Goal: Task Accomplishment & Management: Manage account settings

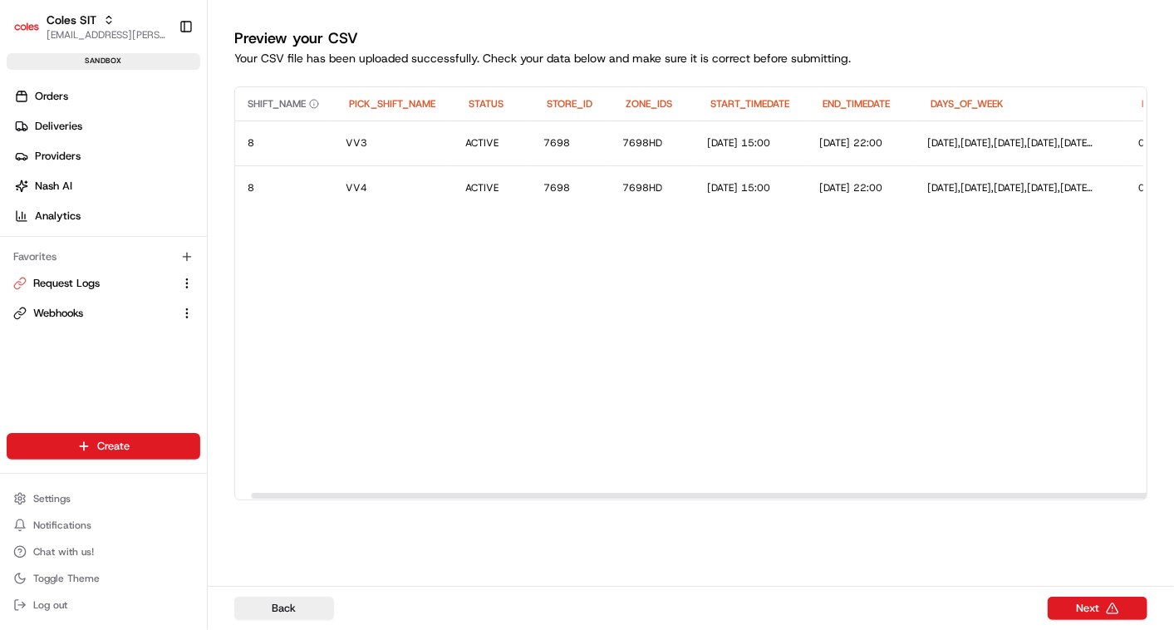
scroll to position [0, 37]
click at [764, 574] on div "Preview your CSV Your CSV file has been uploaded successfully. Check your data …" at bounding box center [691, 288] width 966 height 576
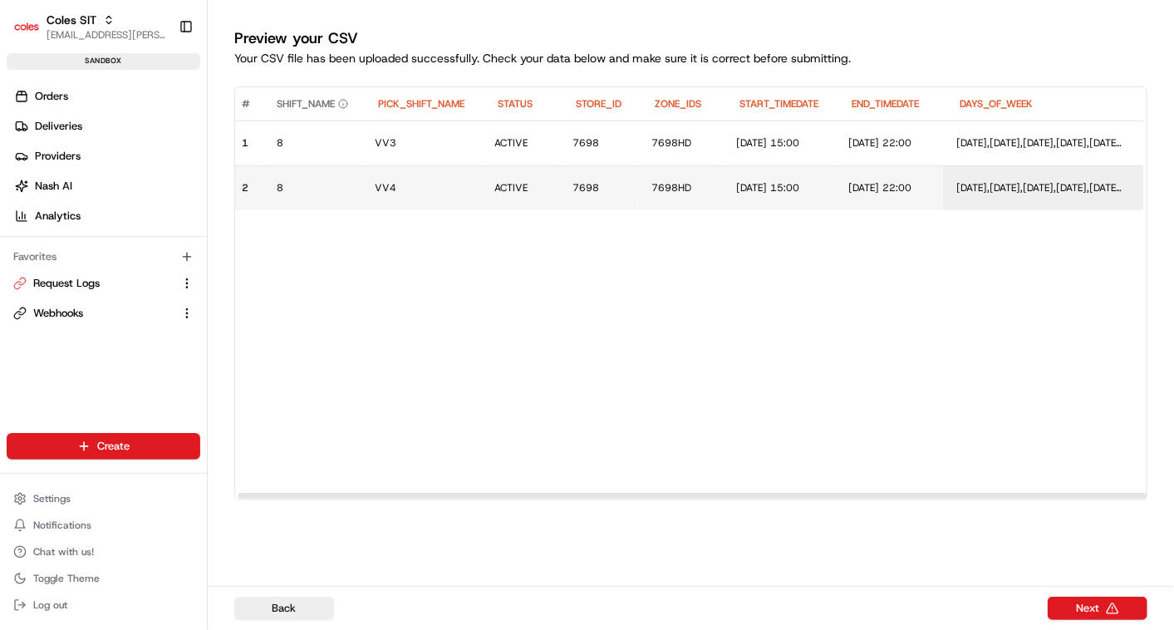
scroll to position [0, 0]
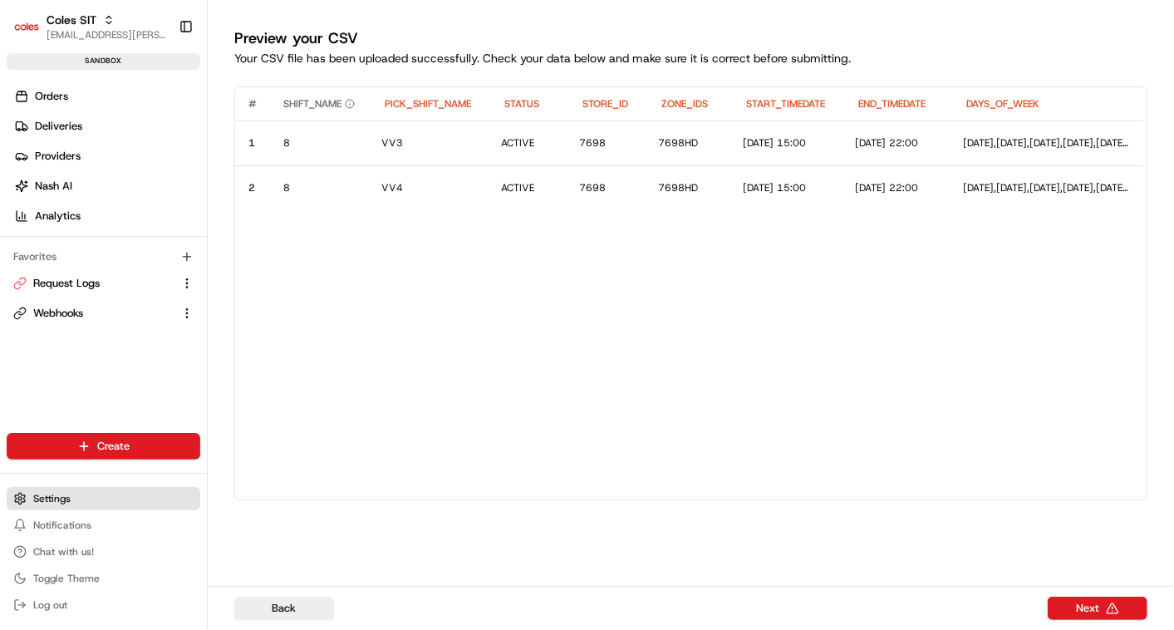
click at [59, 498] on span "Settings" at bounding box center [51, 498] width 37 height 13
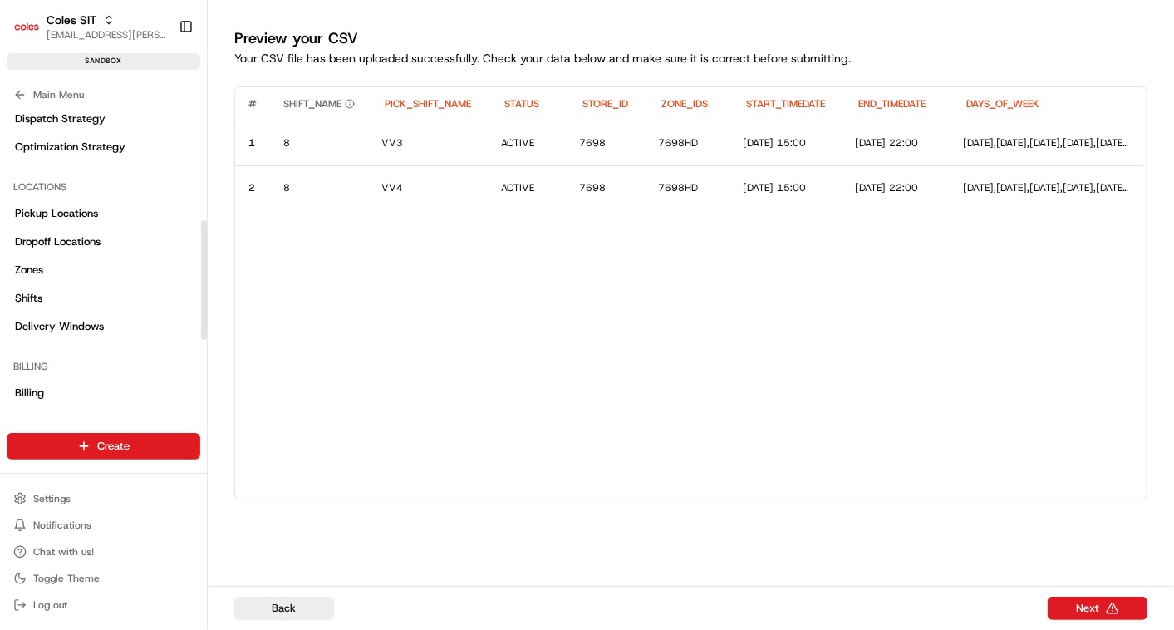
scroll to position [283, 0]
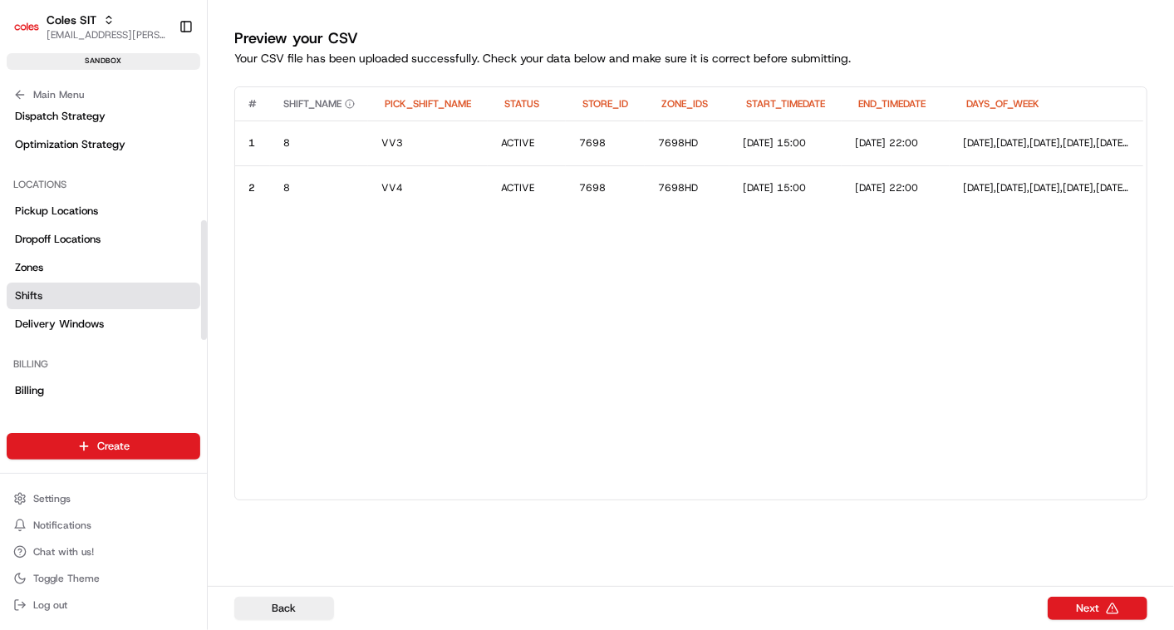
click at [51, 288] on link "Shifts" at bounding box center [104, 296] width 194 height 27
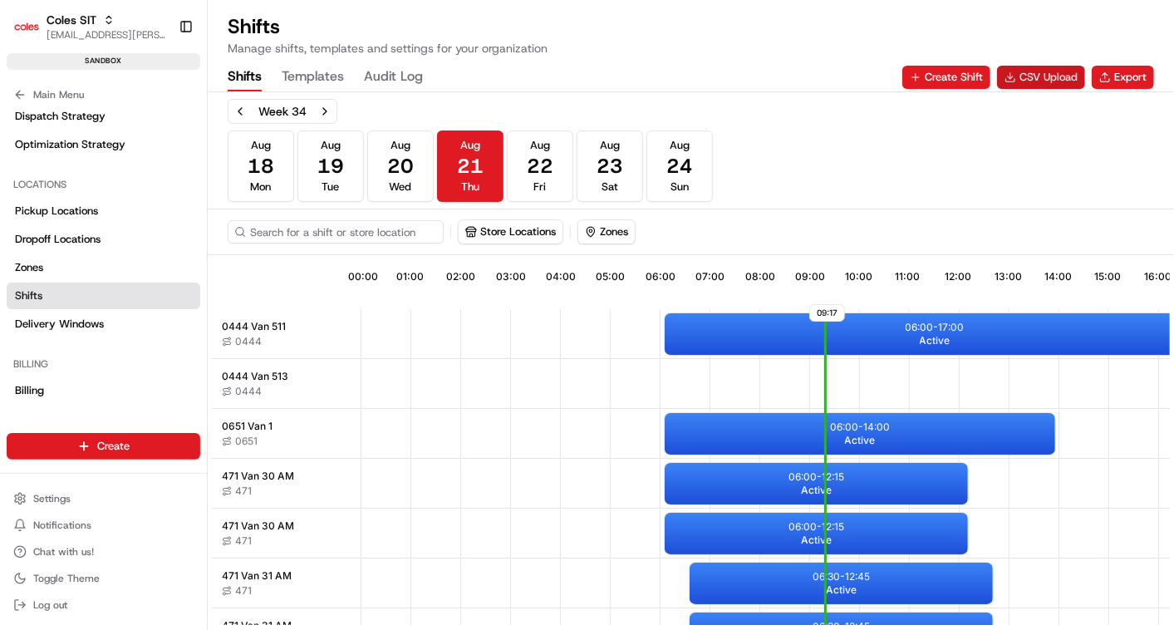
click at [1051, 76] on button "CSV Upload" at bounding box center [1041, 77] width 88 height 23
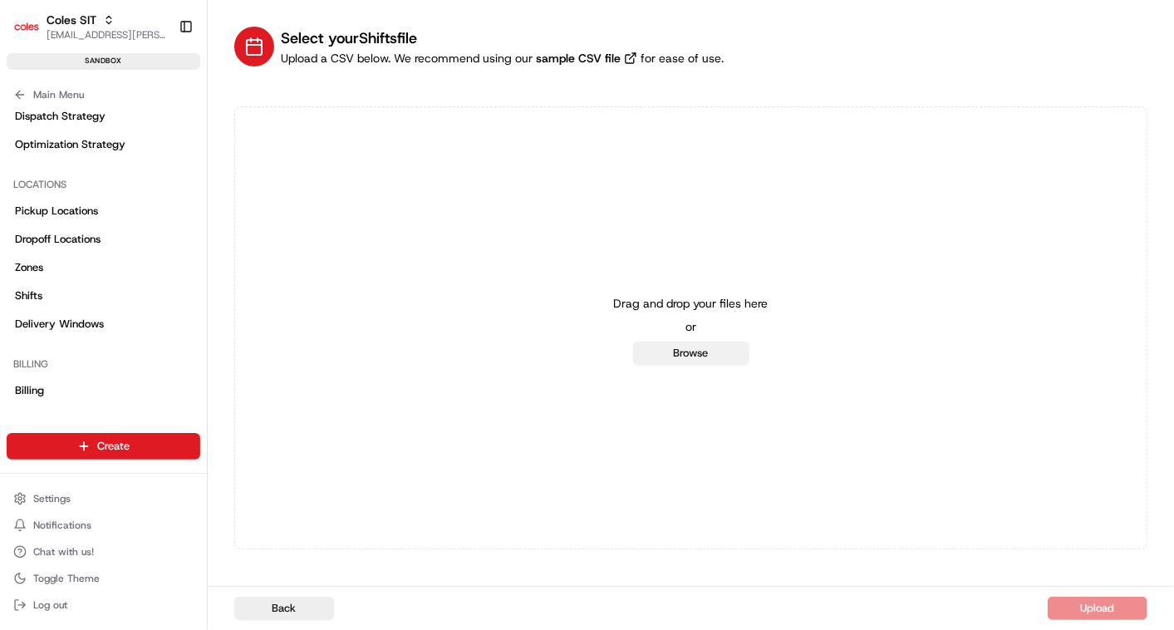
click at [691, 353] on button "Browse" at bounding box center [691, 353] width 116 height 23
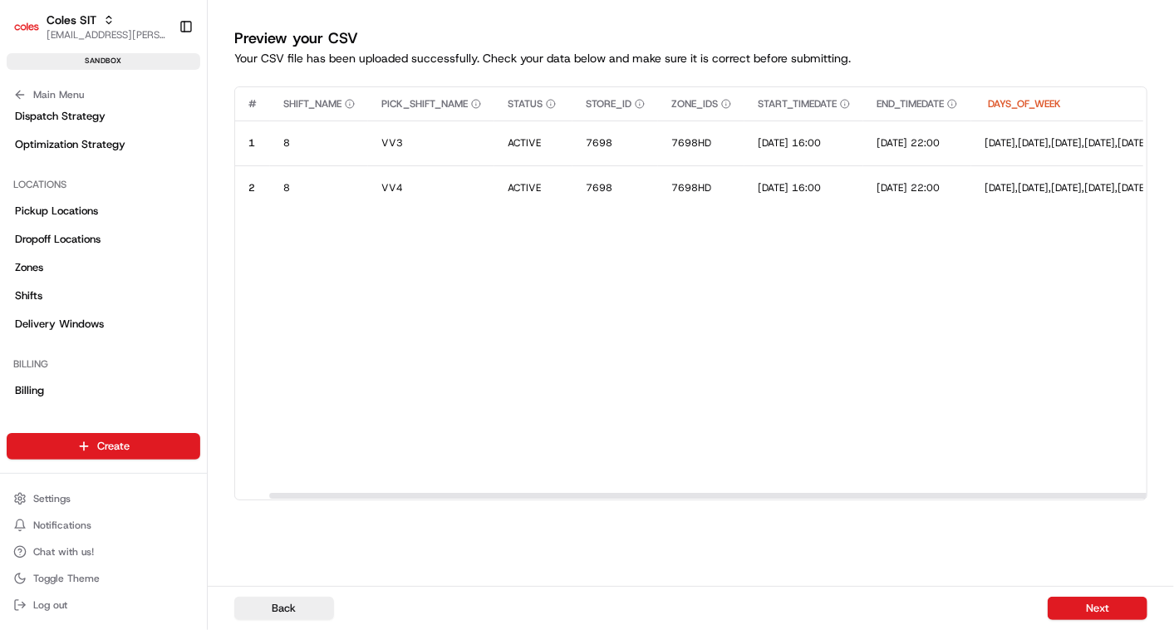
scroll to position [0, 95]
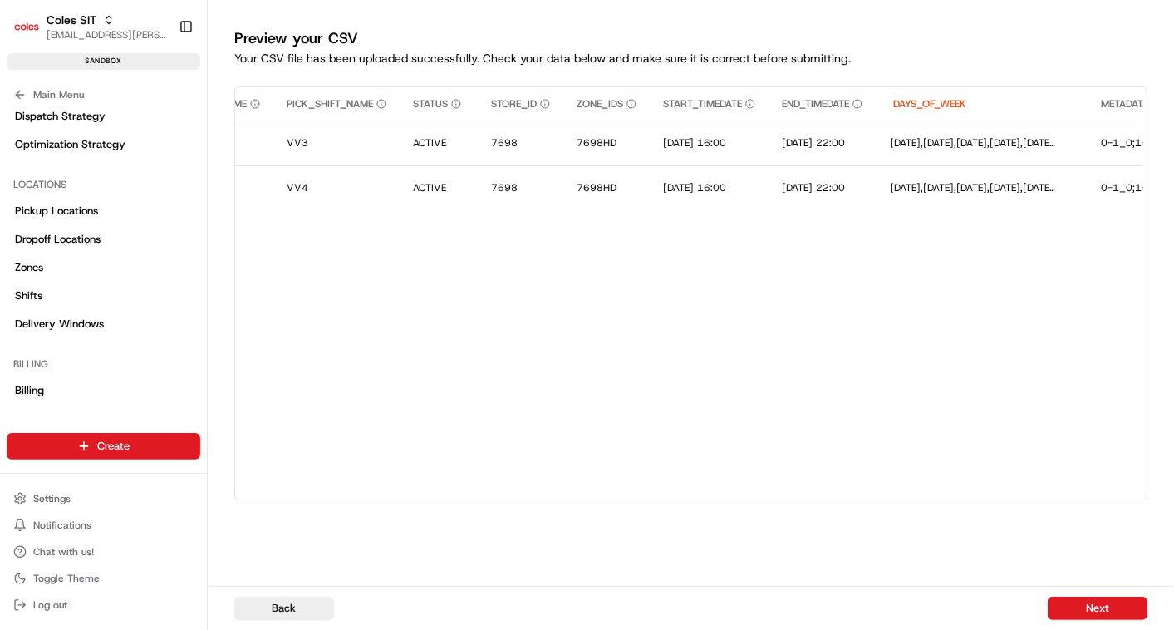
click at [1006, 539] on div "# SHIFT_NAME PICK_SHIFT_NAME STATUS STORE_ID ZONE_IDS START_TIMEDATE END_TIMEDA…" at bounding box center [690, 317] width 913 height 463
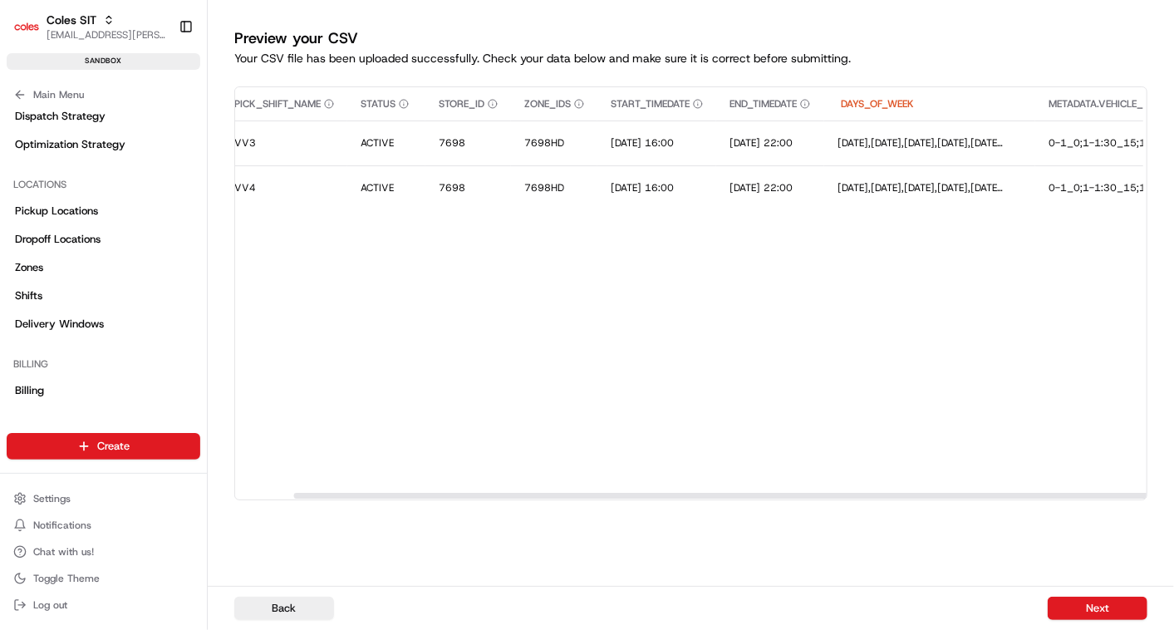
scroll to position [0, 0]
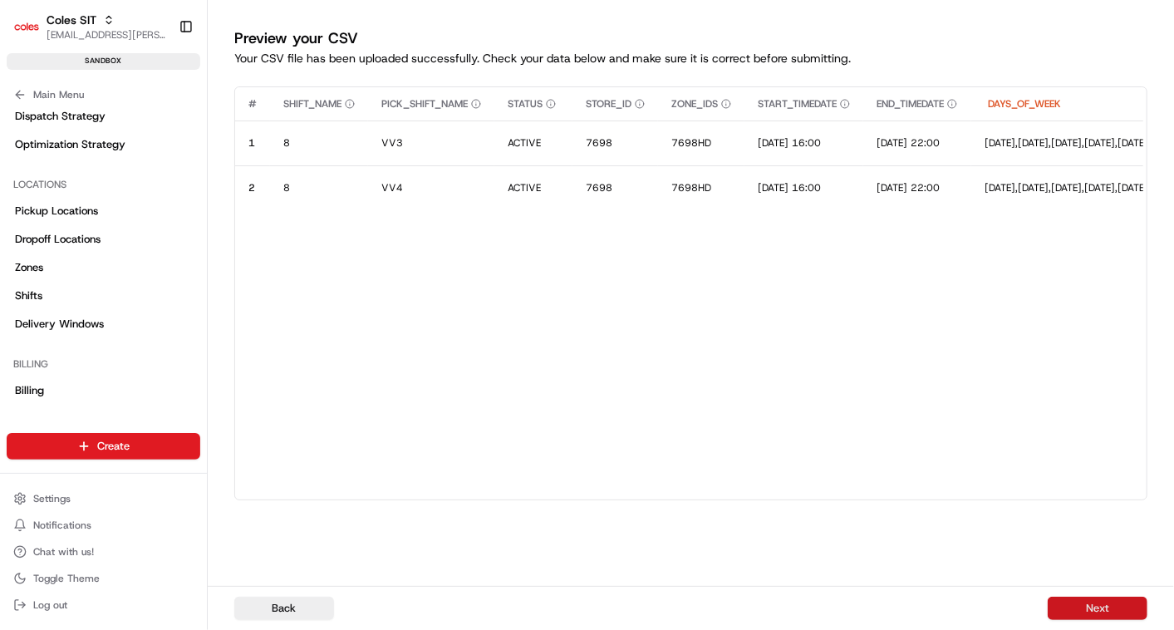
click at [1089, 607] on button "Next" at bounding box center [1098, 608] width 100 height 23
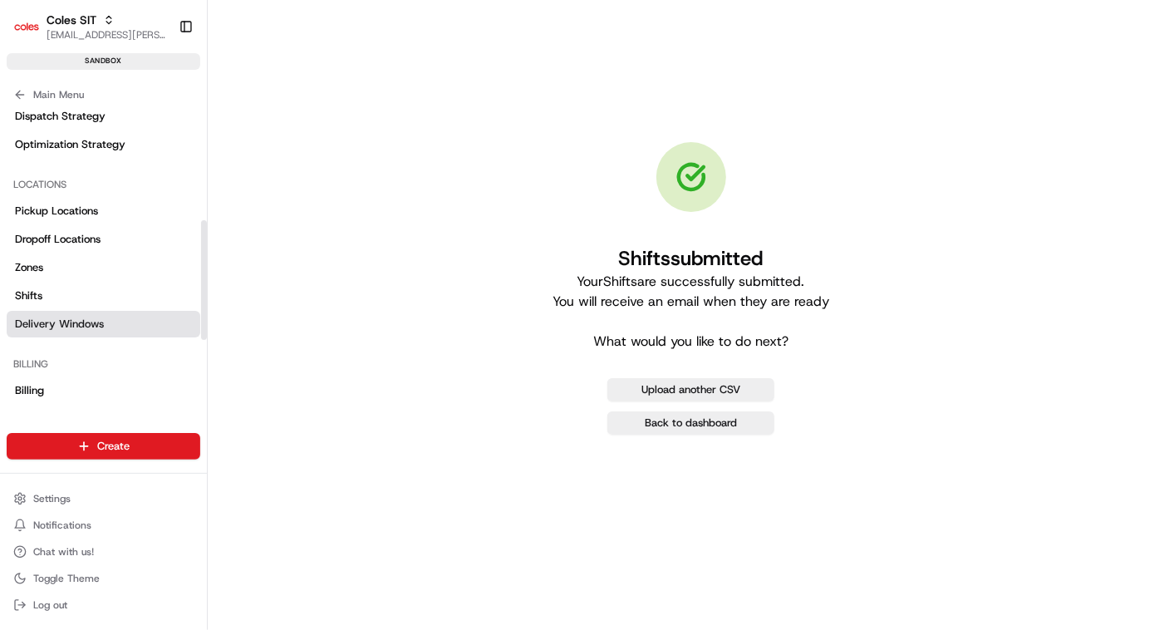
click at [66, 322] on span "Delivery Windows" at bounding box center [59, 324] width 89 height 15
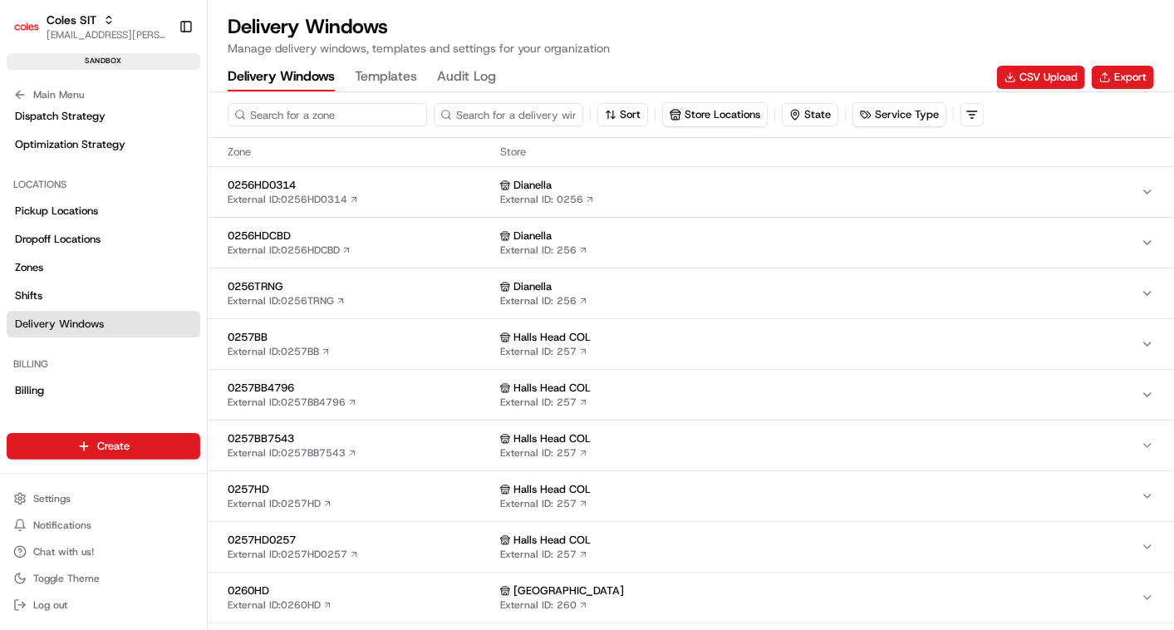
click at [348, 114] on input at bounding box center [327, 114] width 199 height 23
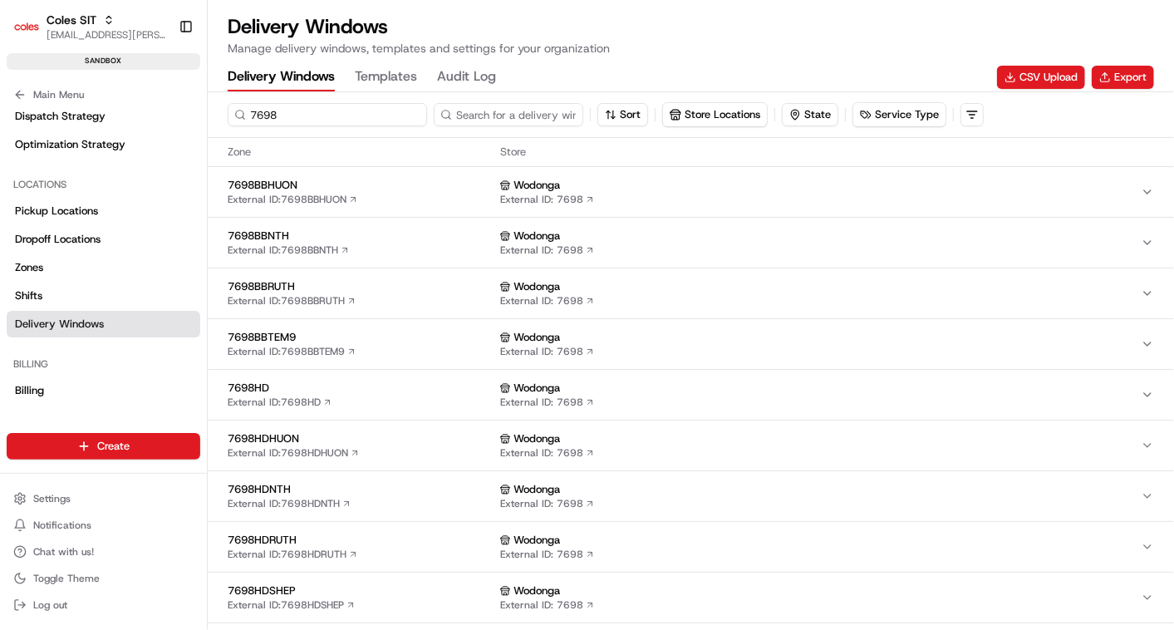
type input "7698"
click at [281, 381] on span "7698HD" at bounding box center [361, 388] width 266 height 15
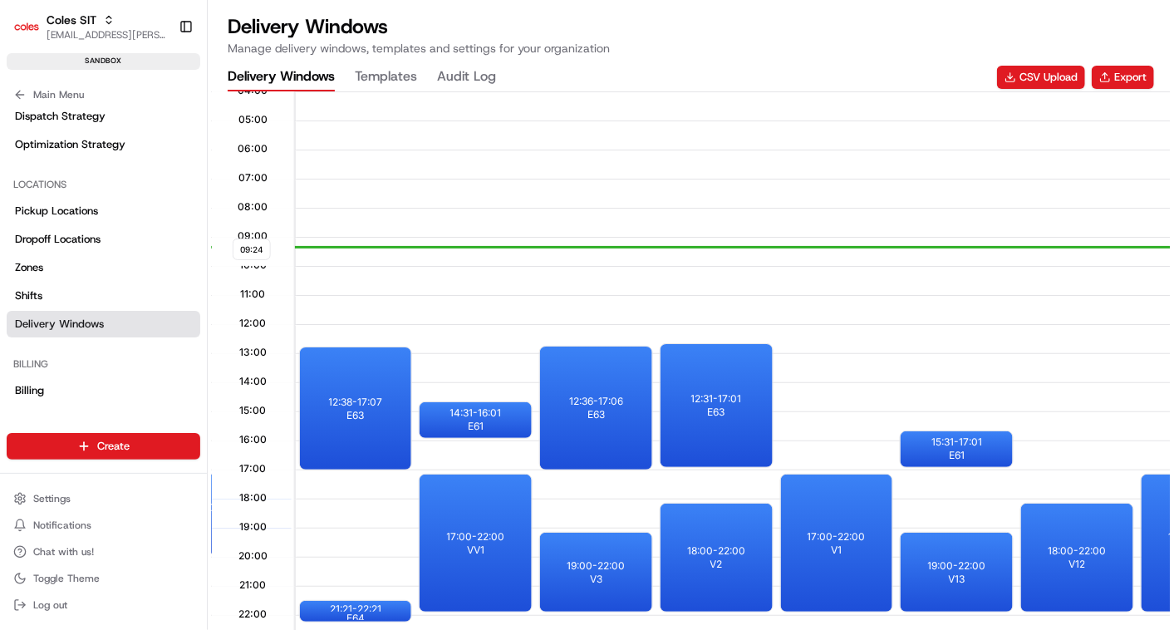
scroll to position [0, 961]
click at [61, 290] on link "Shifts" at bounding box center [104, 296] width 194 height 27
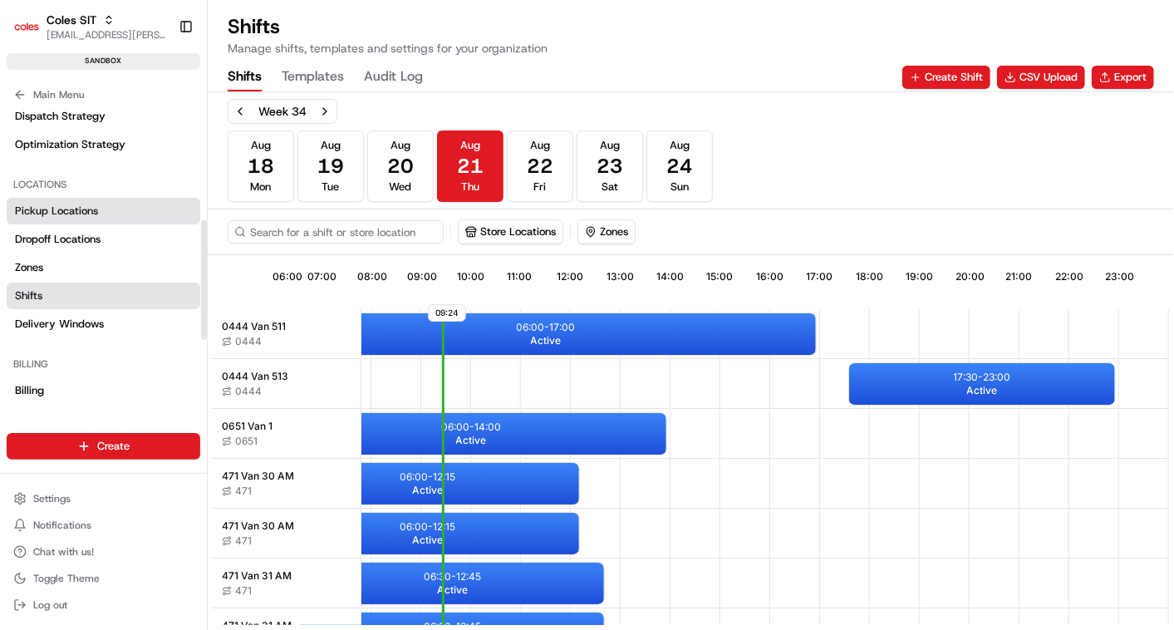
scroll to position [0, 396]
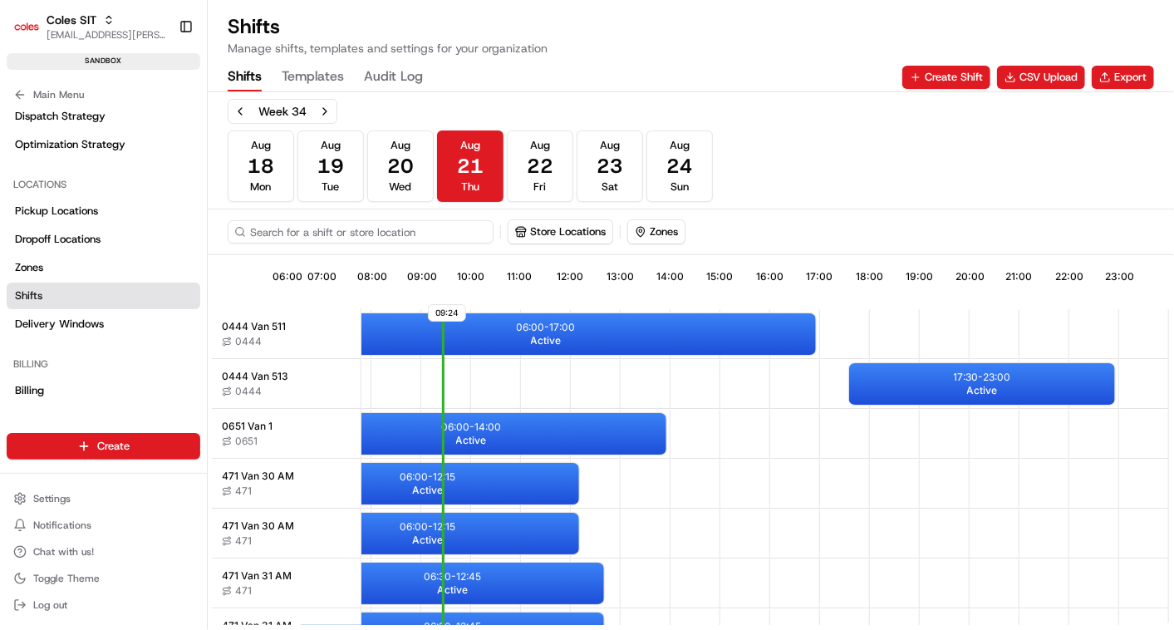
click at [266, 229] on input at bounding box center [361, 231] width 266 height 23
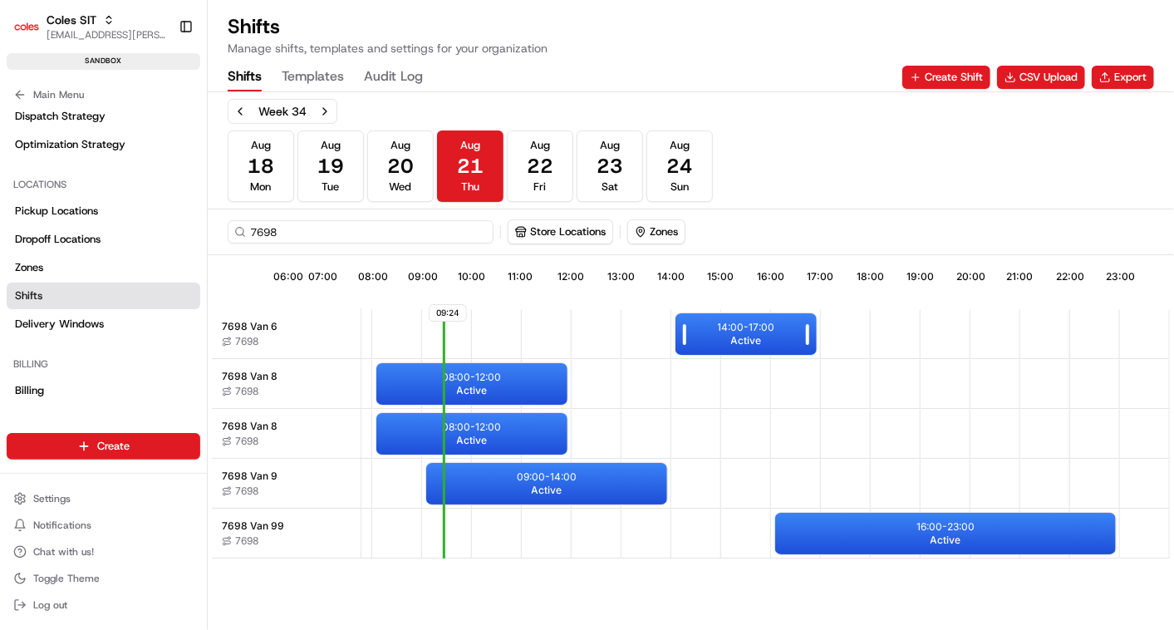
type input "7698"
click at [742, 325] on p "14:00 - 17:00" at bounding box center [746, 327] width 57 height 13
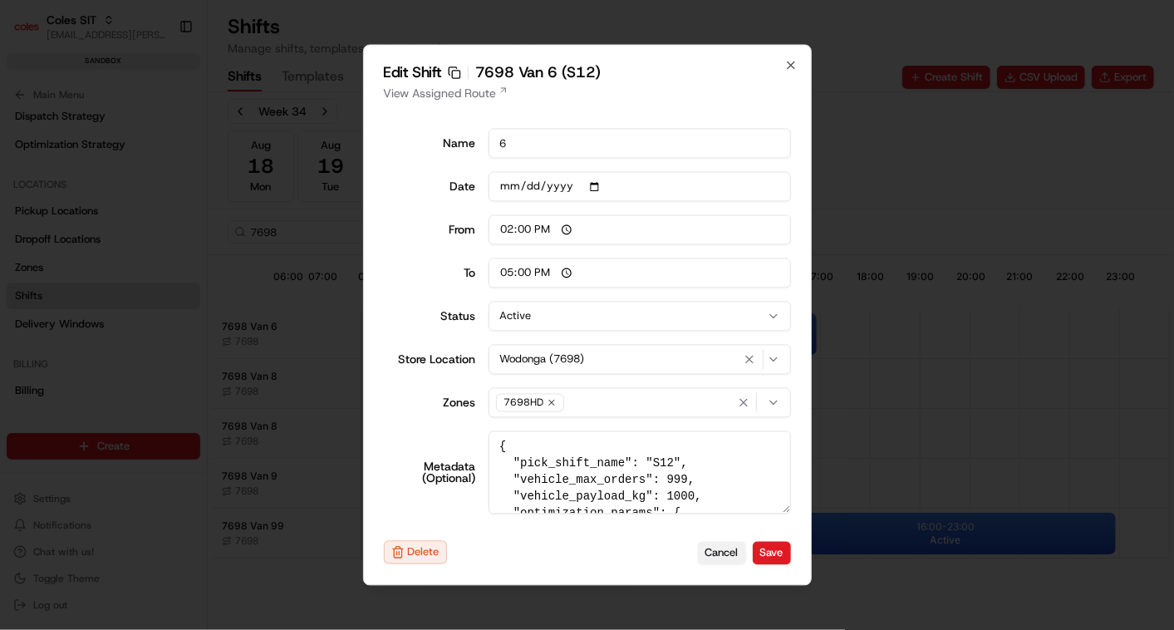
click at [726, 553] on button "Cancel" at bounding box center [722, 552] width 48 height 23
type input "06:00"
type input "14:00"
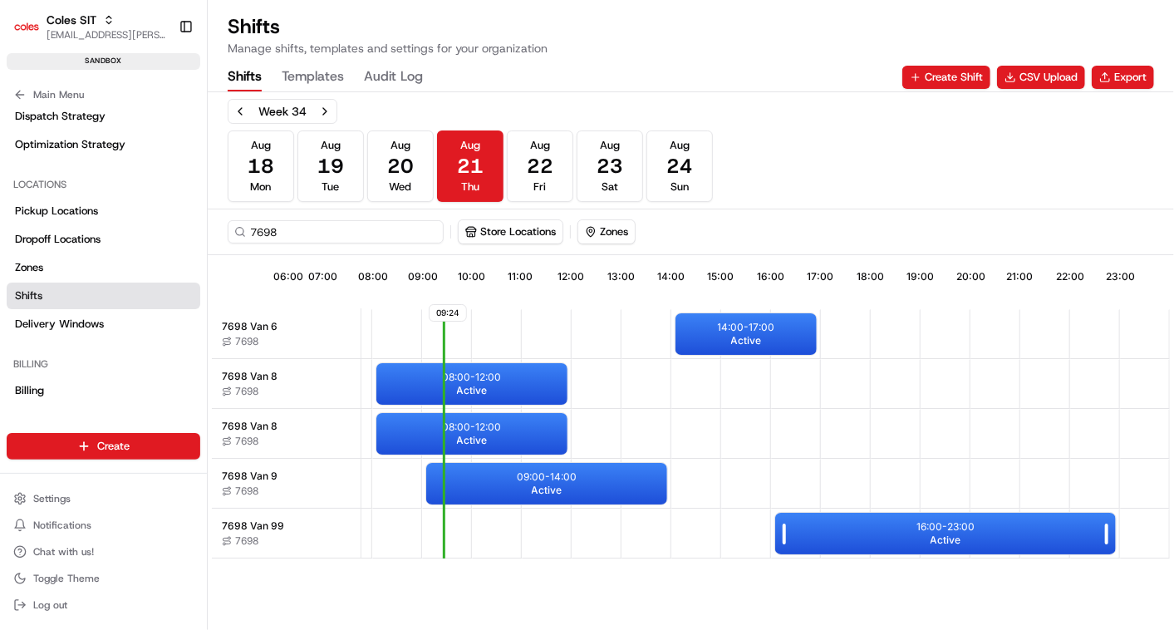
click at [926, 524] on p "16:00 - 23:00" at bounding box center [946, 526] width 58 height 13
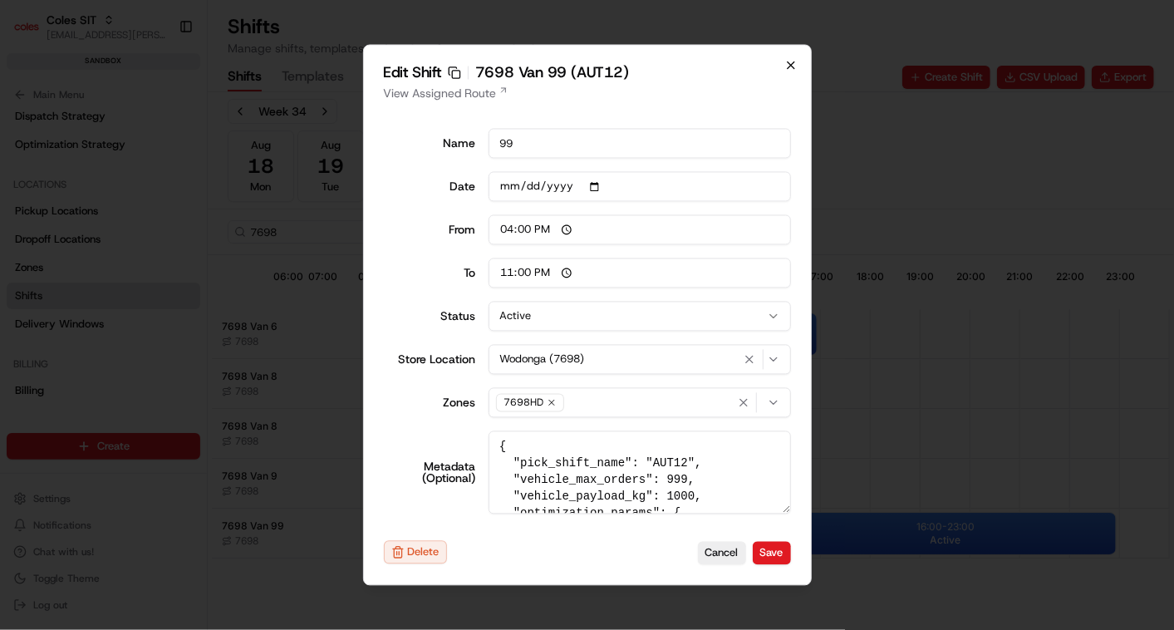
click at [787, 71] on icon "button" at bounding box center [790, 65] width 13 height 13
type input "06:00"
type input "14:00"
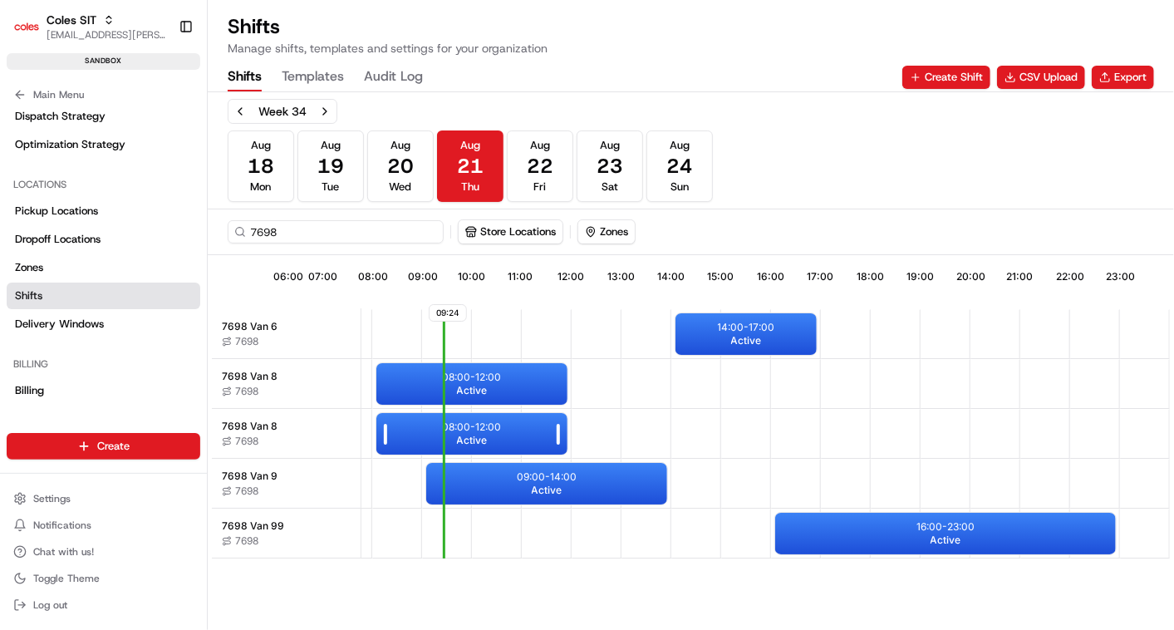
click at [485, 434] on span "Active" at bounding box center [472, 440] width 31 height 13
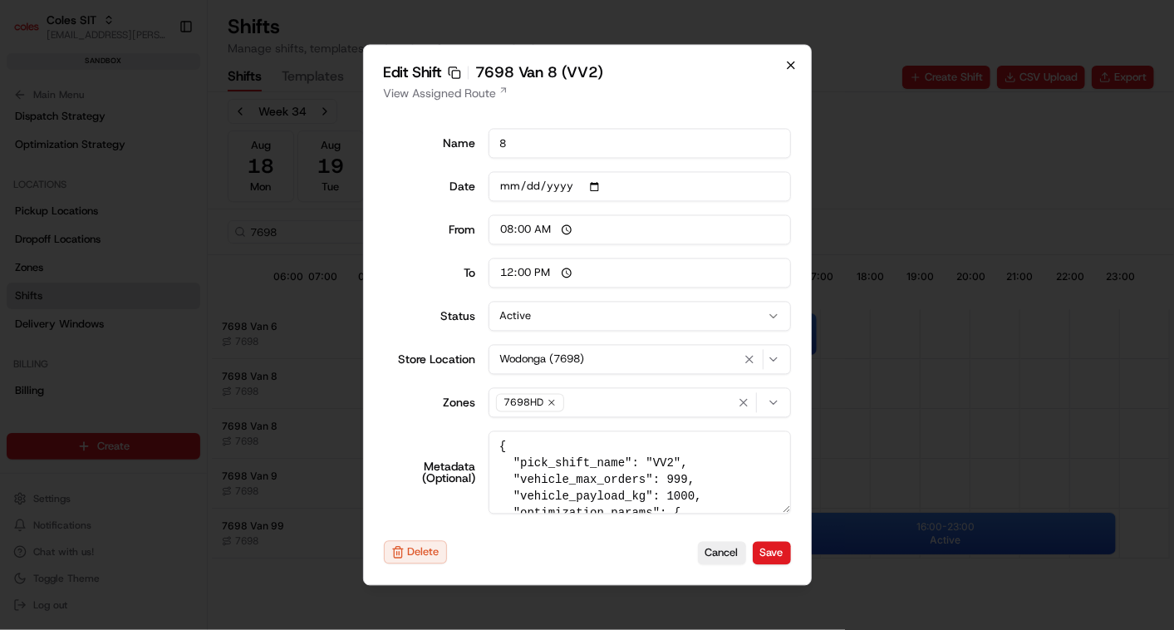
click at [792, 64] on icon "button" at bounding box center [791, 65] width 7 height 7
type input "06:00"
type input "14:00"
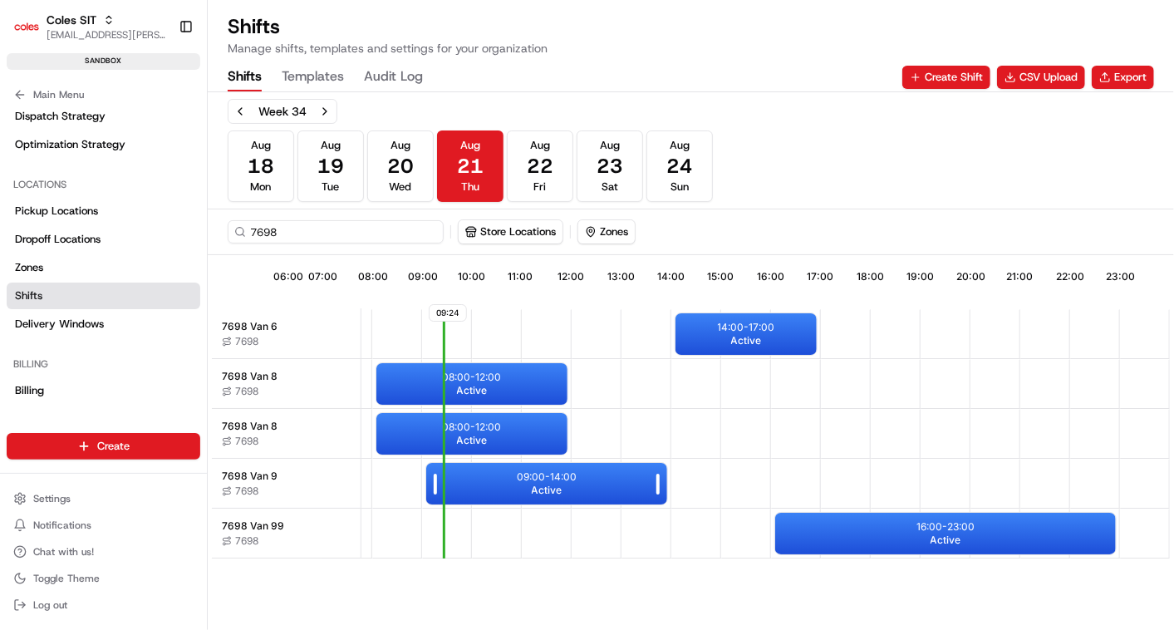
click at [538, 484] on span "Active" at bounding box center [547, 490] width 31 height 13
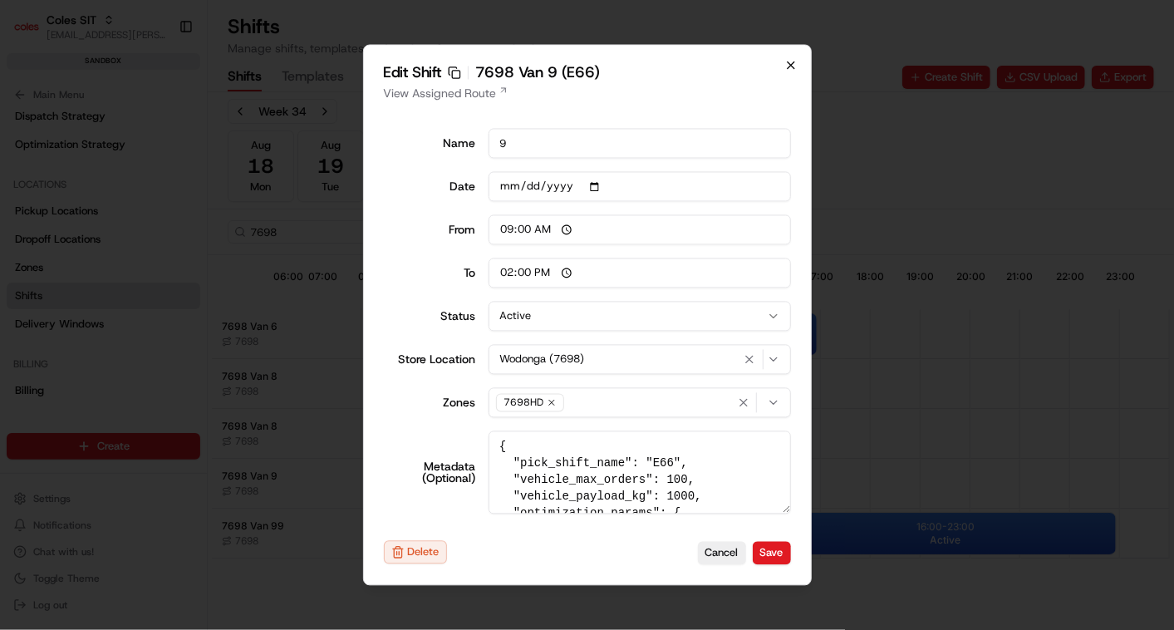
click at [793, 64] on icon "button" at bounding box center [790, 65] width 13 height 13
type input "06:00"
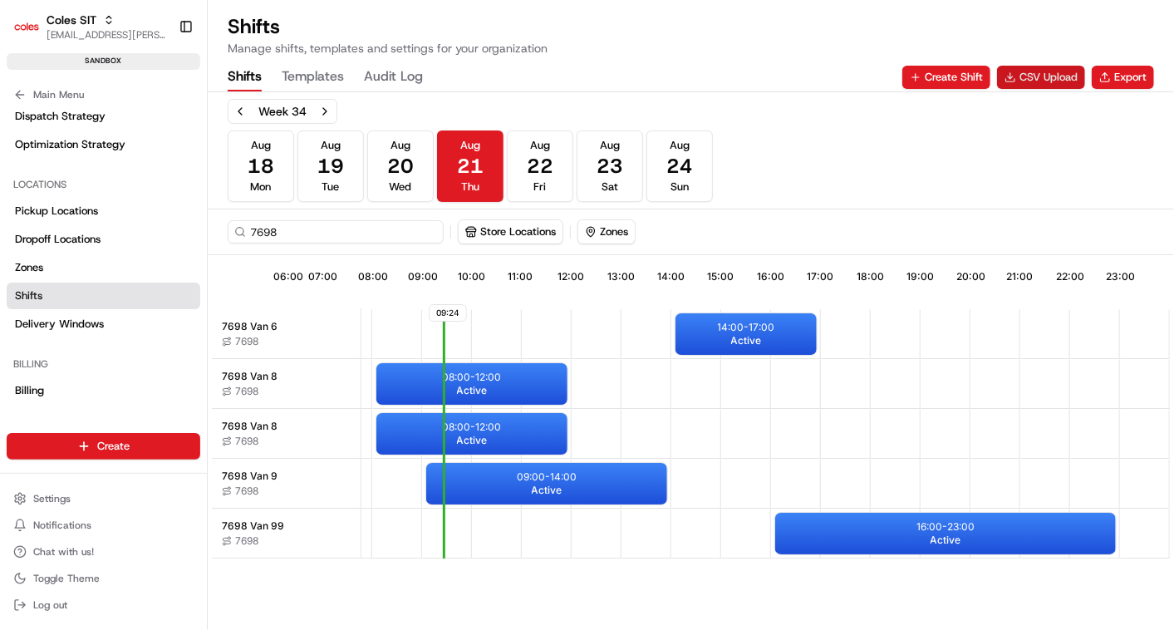
click at [1025, 76] on button "CSV Upload" at bounding box center [1041, 77] width 88 height 23
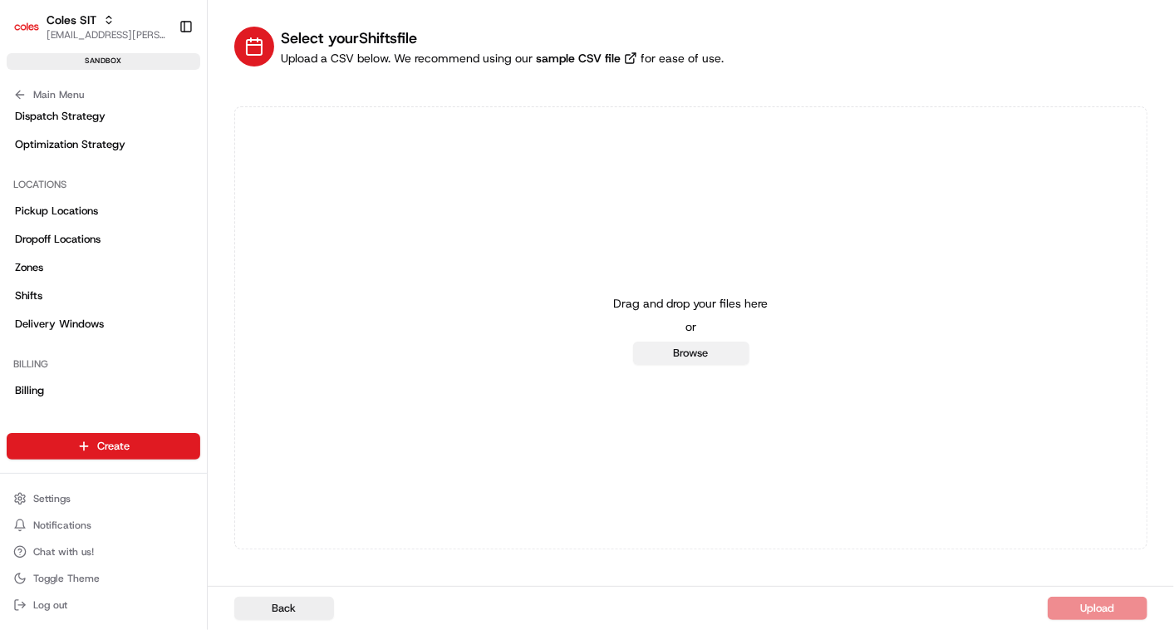
click at [702, 350] on button "Browse" at bounding box center [691, 353] width 116 height 23
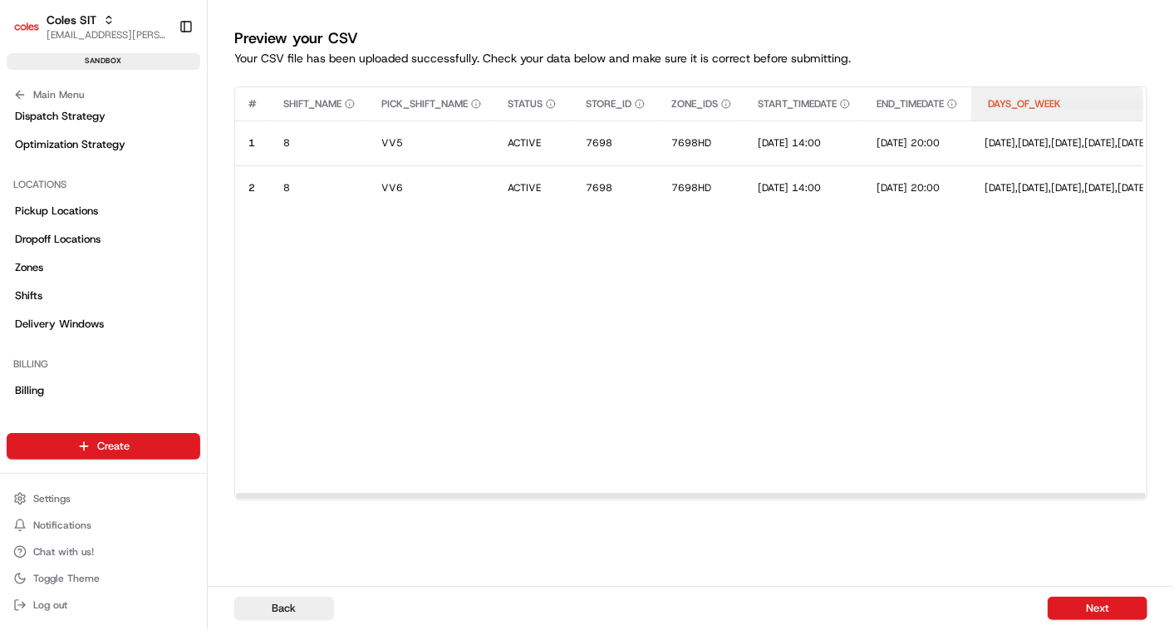
click at [1123, 100] on div "DAYS_OF_WEEK" at bounding box center [1077, 103] width 184 height 13
click at [1061, 100] on span "DAYS_OF_WEEK" at bounding box center [1024, 103] width 73 height 13
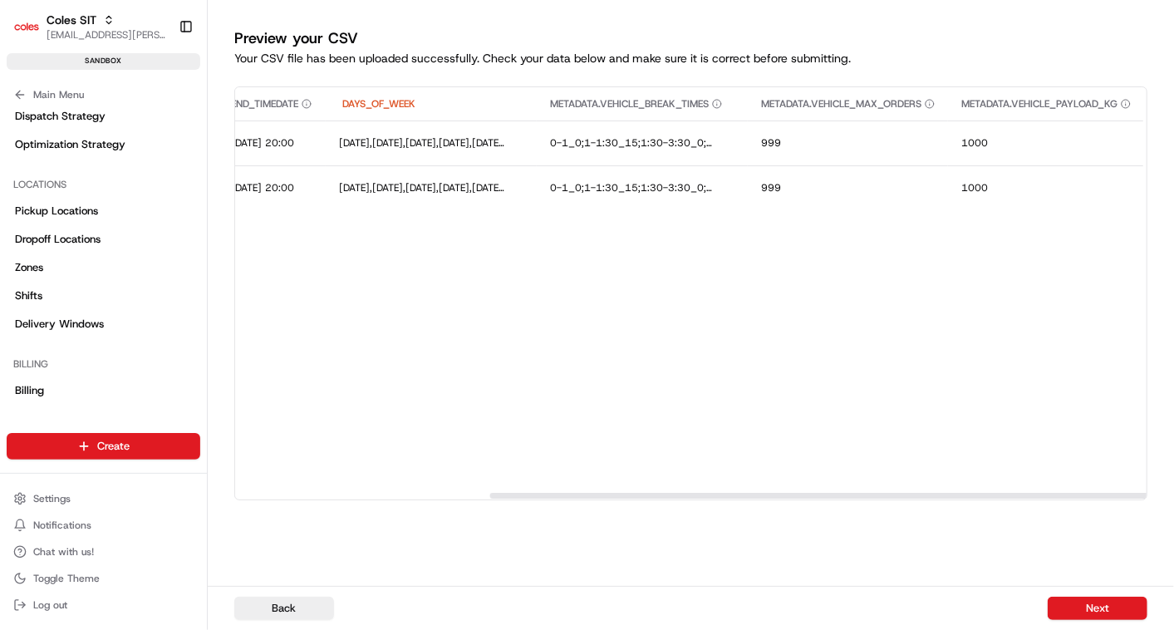
scroll to position [0, 644]
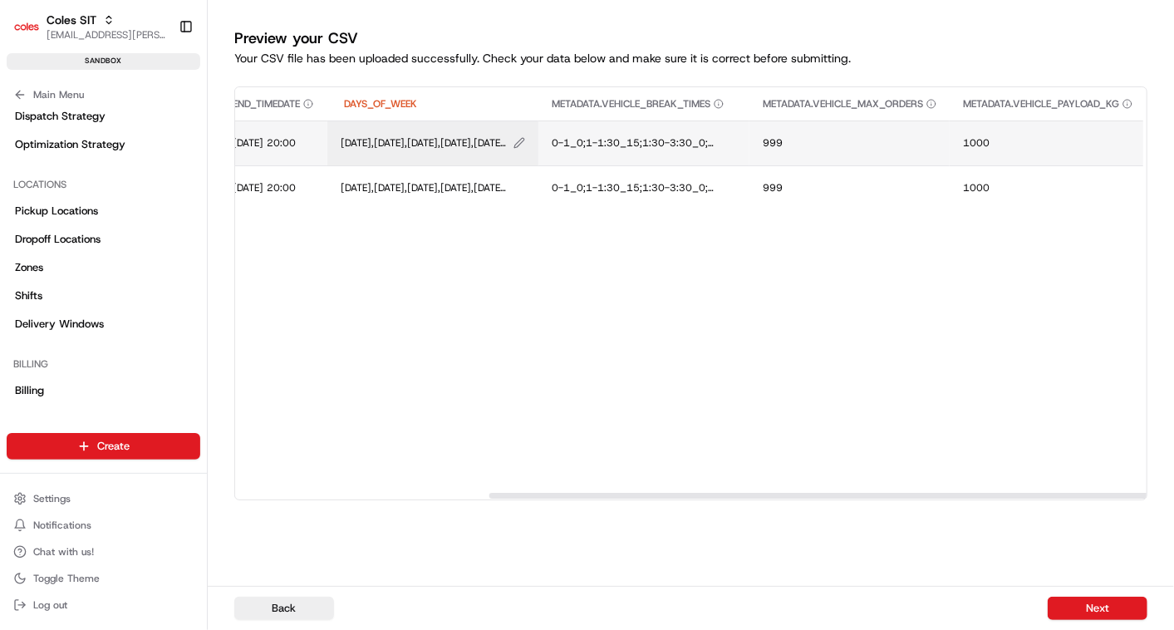
click at [525, 140] on icon "Edit DAYS_OF_WEEK value" at bounding box center [520, 143] width 12 height 12
type input "MONDAY,TUESDAY,WEDNESDAY,THURSDAY,FRIDAY,SATURDAY"
click at [572, 120] on button at bounding box center [570, 126] width 23 height 30
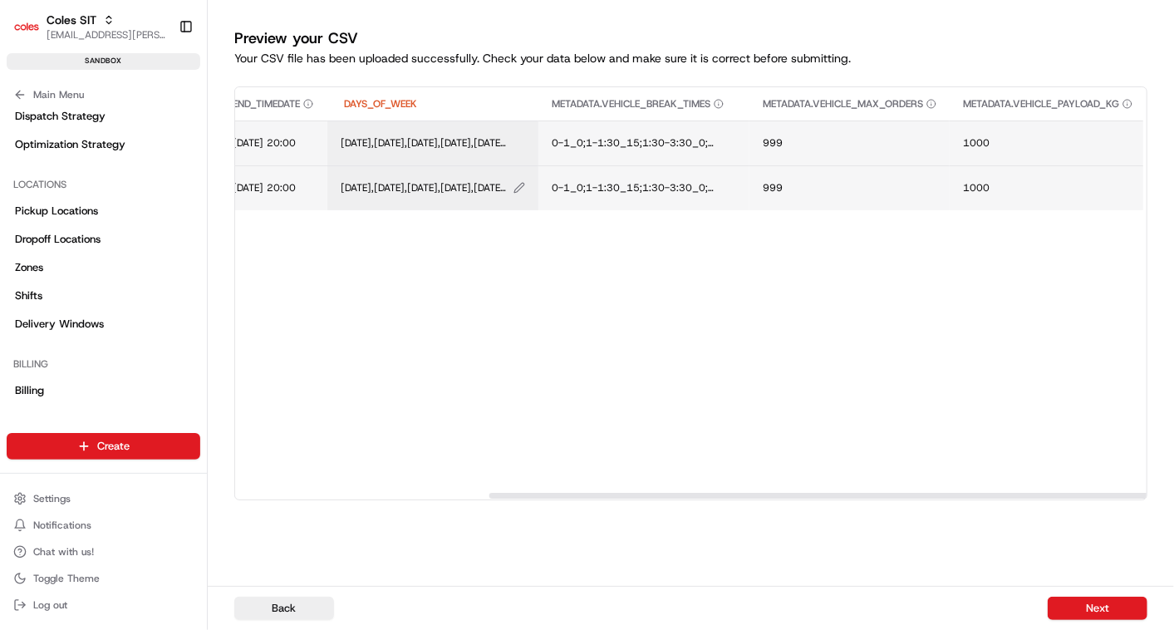
click at [525, 184] on icon "Edit DAYS_OF_WEEK value" at bounding box center [520, 188] width 12 height 12
type input "MONDAY,TUESDAY,WEDNESDAY,THURSDAY,FRIDAY,SATURDAY"
click at [576, 171] on button at bounding box center [570, 170] width 23 height 30
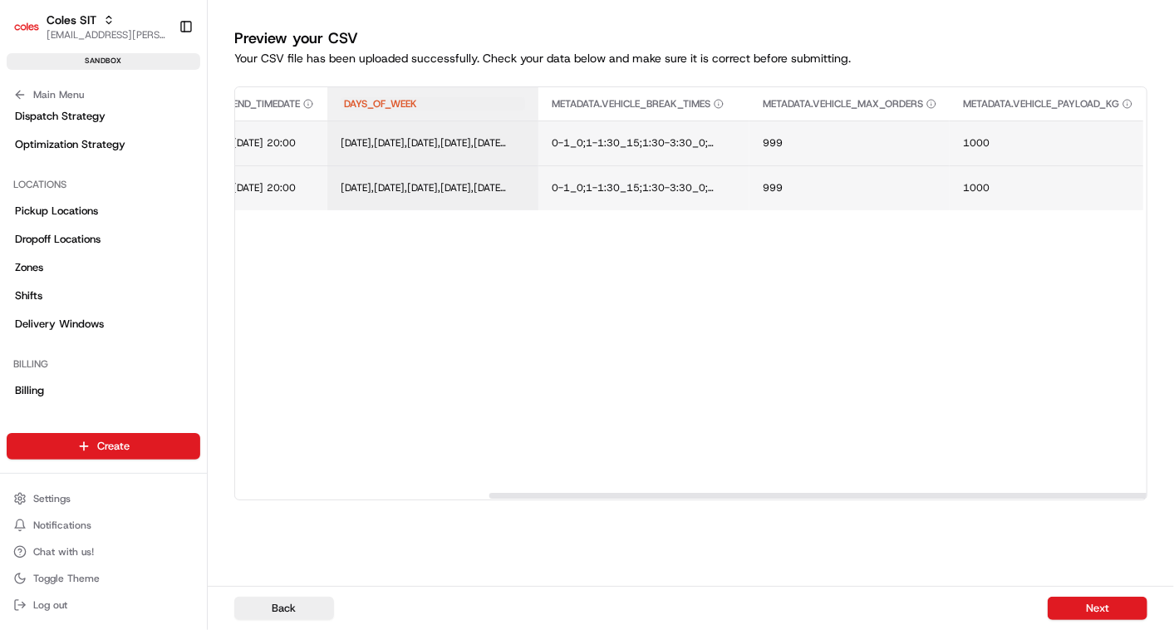
click at [417, 106] on span "DAYS_OF_WEEK" at bounding box center [380, 103] width 73 height 13
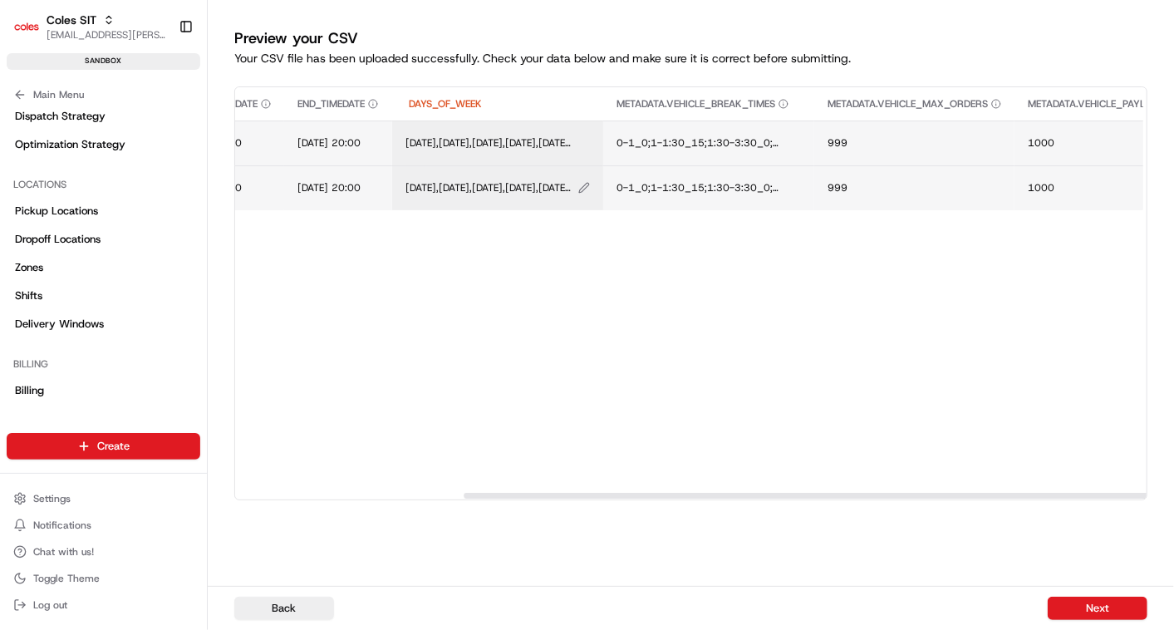
scroll to position [0, 579]
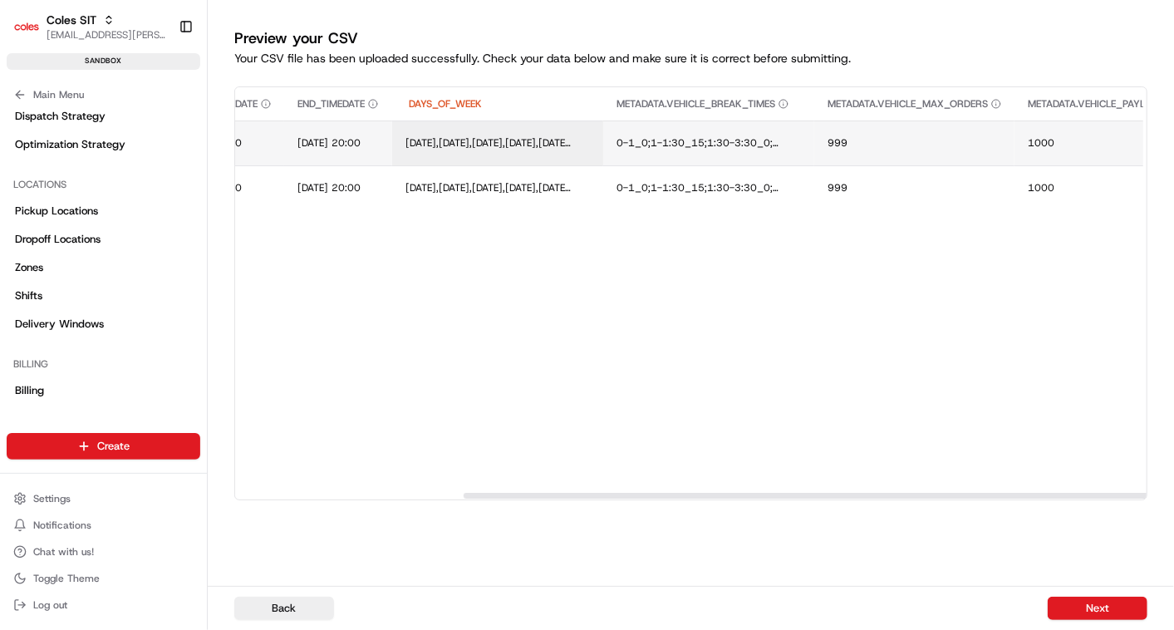
click at [361, 270] on div "# SHIFT_NAME PICK_SHIFT_NAME STATUS STORE_ID ZONE_IDS START_TIMEDATE END_TIMEDA…" at bounding box center [782, 290] width 2252 height 406
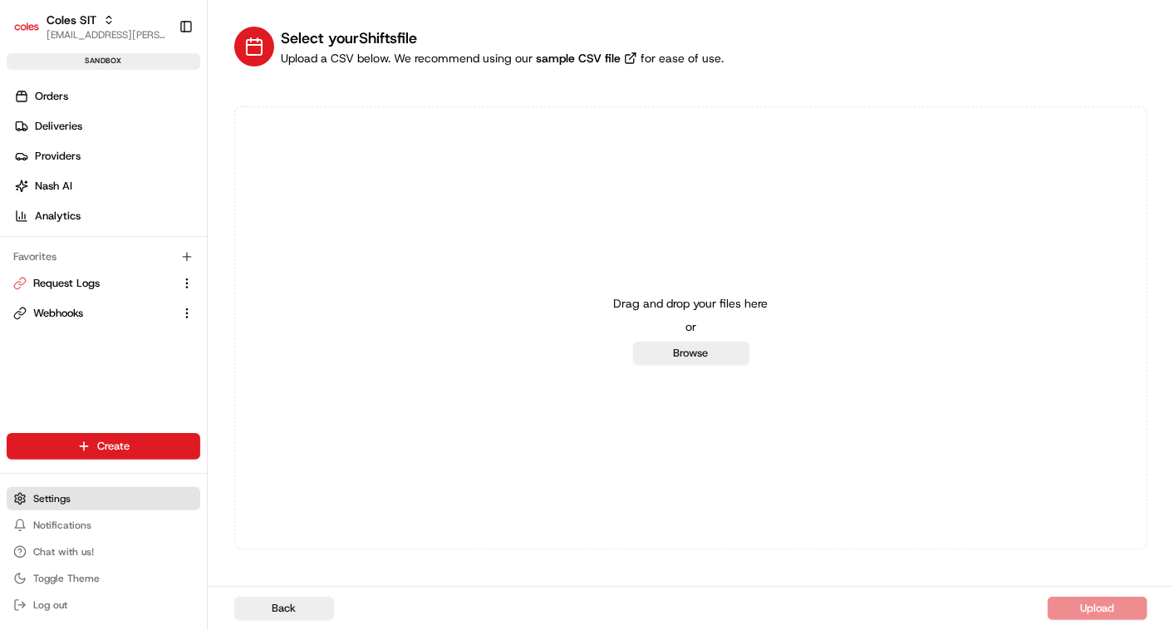
click at [54, 489] on button "Settings" at bounding box center [104, 498] width 194 height 23
click at [54, 492] on span "Settings" at bounding box center [51, 498] width 37 height 13
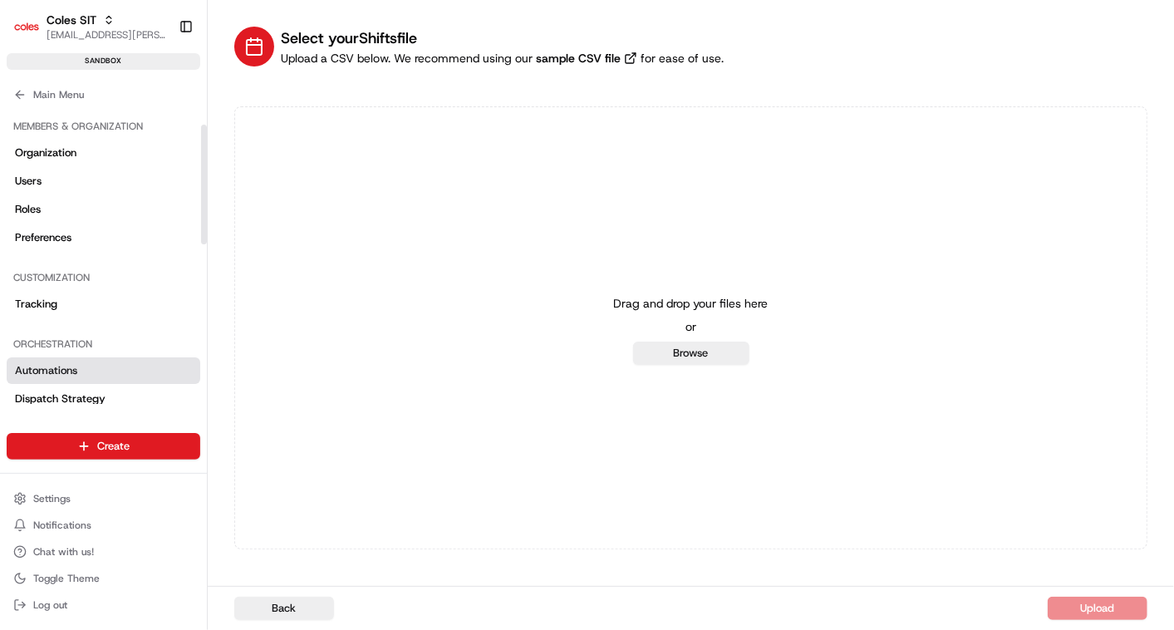
scroll to position [184, 0]
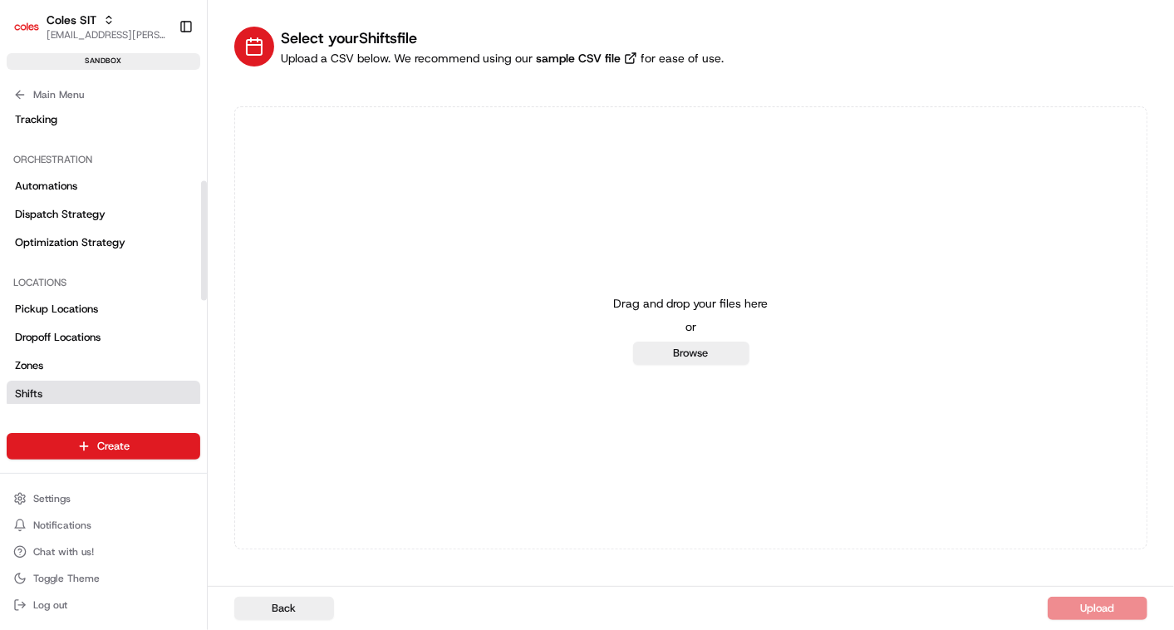
click at [35, 396] on span "Shifts" at bounding box center [28, 393] width 27 height 15
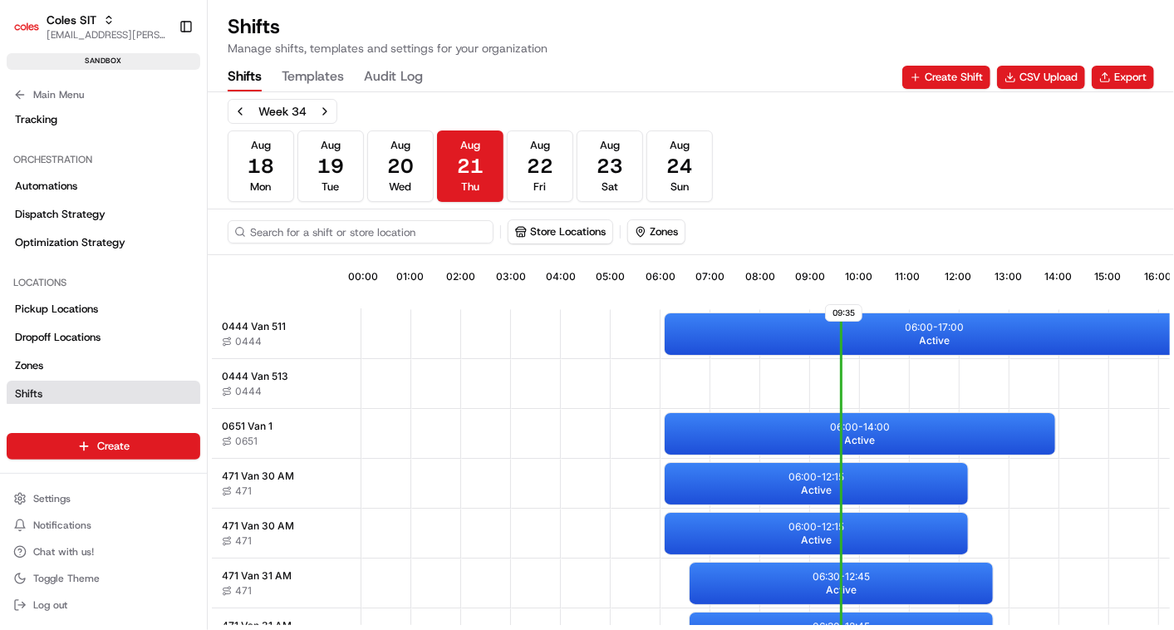
click at [284, 232] on input at bounding box center [361, 231] width 266 height 23
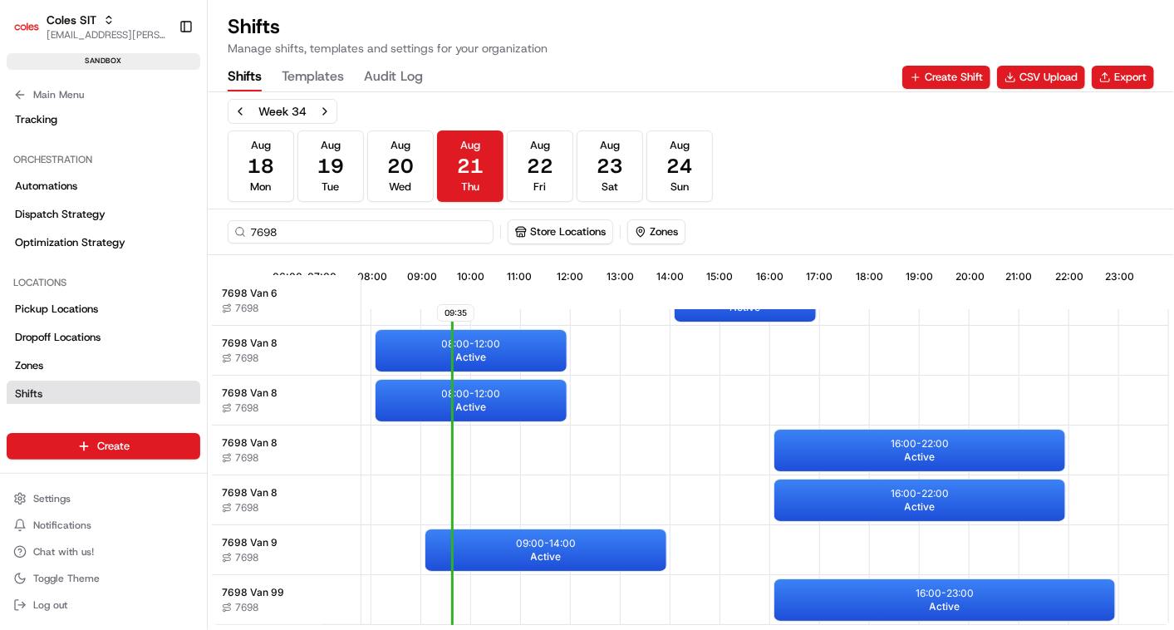
scroll to position [40, 396]
type input "7698"
click at [860, 504] on div "16:00 - 22:00 Active" at bounding box center [920, 500] width 291 height 42
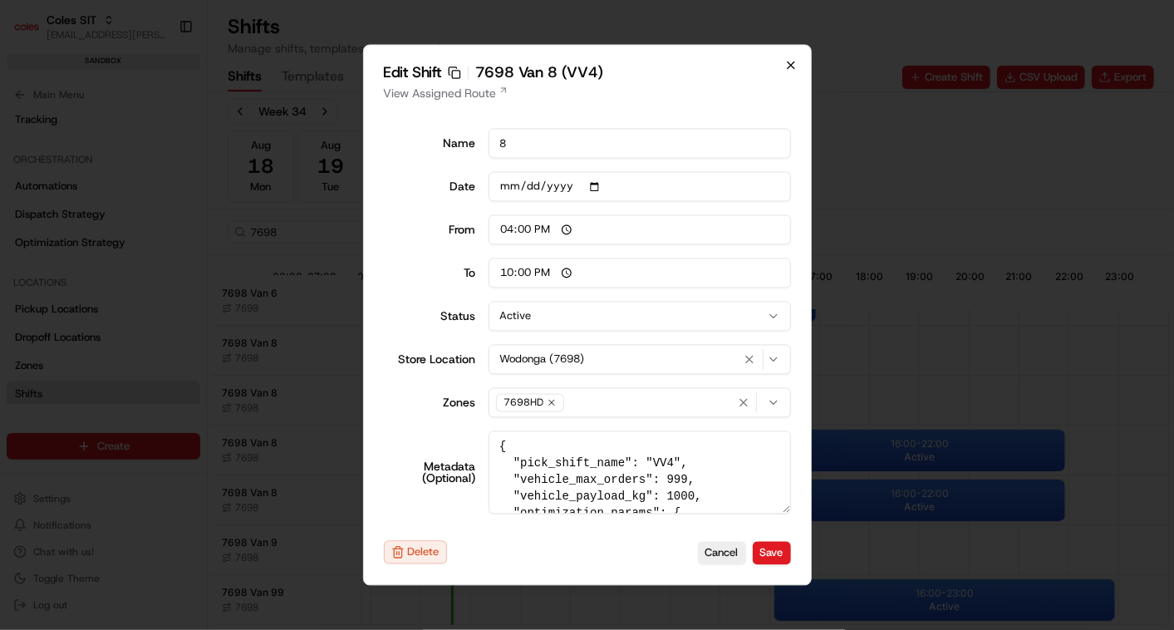
click at [789, 64] on icon "button" at bounding box center [791, 65] width 7 height 7
type input "06:00"
type input "14:00"
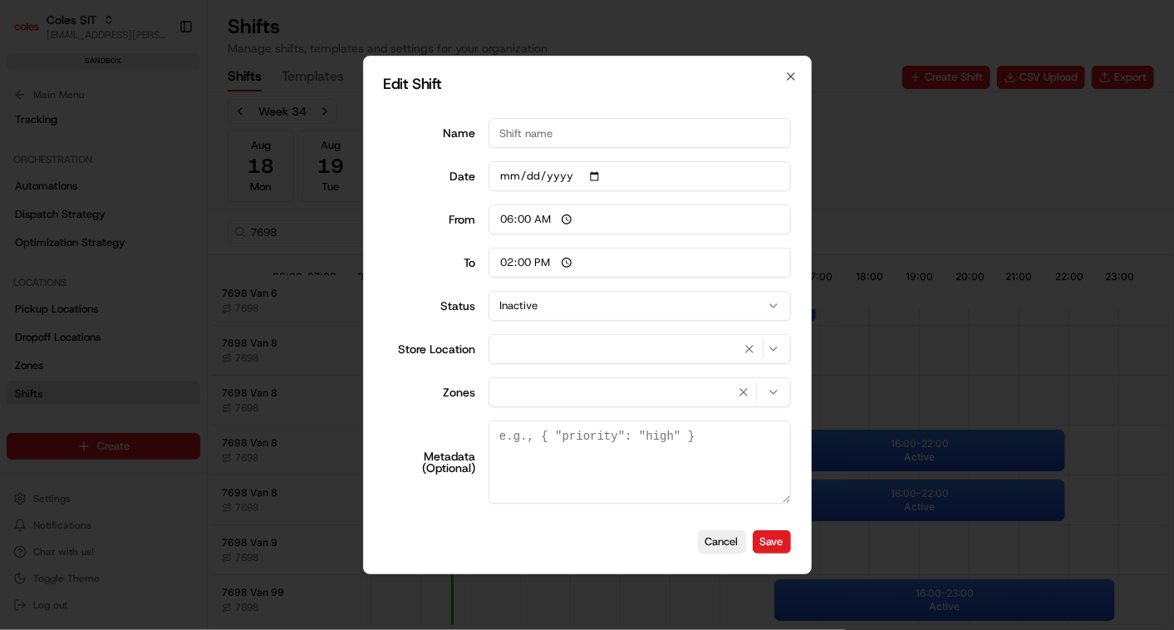
click at [789, 64] on div "Edit Shift Name Date From 06:00 To 14:00 Status Inactive Store Location Zones M…" at bounding box center [587, 315] width 449 height 519
click at [789, 64] on div at bounding box center [587, 315] width 1174 height 630
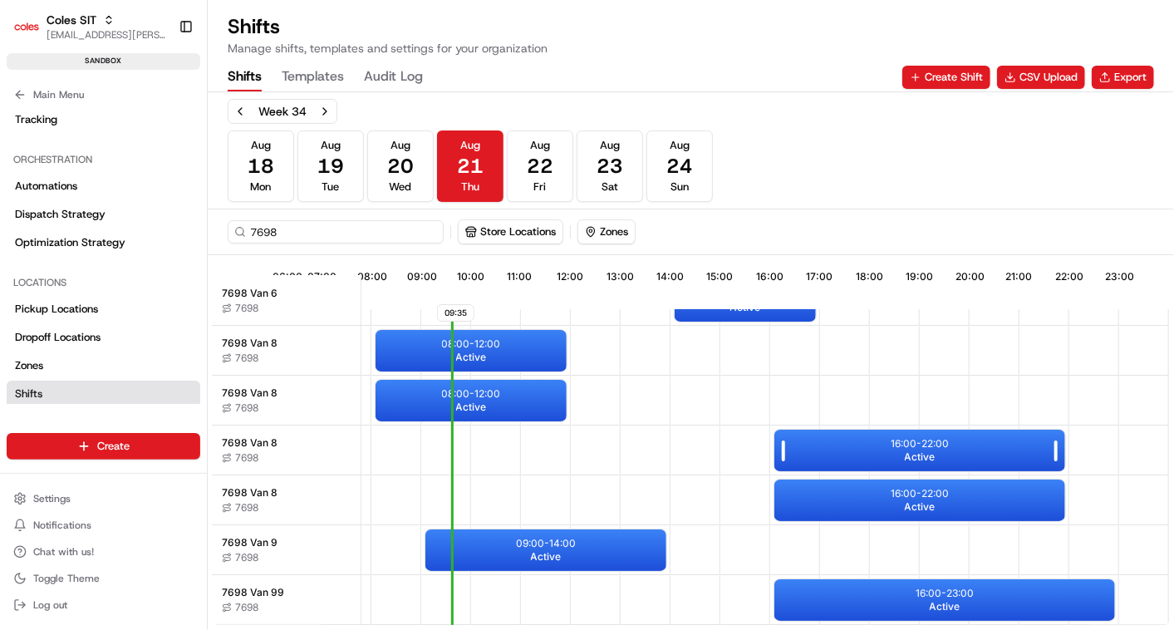
click at [865, 440] on div "16:00 - 22:00 Active" at bounding box center [920, 451] width 291 height 42
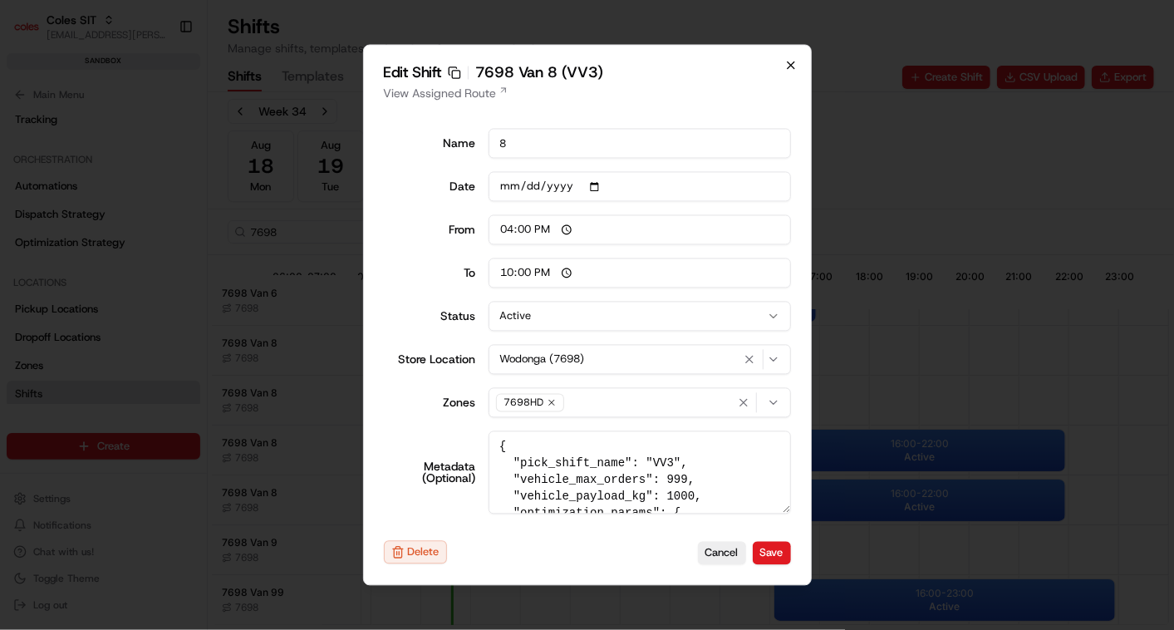
click at [787, 62] on icon "button" at bounding box center [790, 65] width 13 height 13
type input "06:00"
type input "14:00"
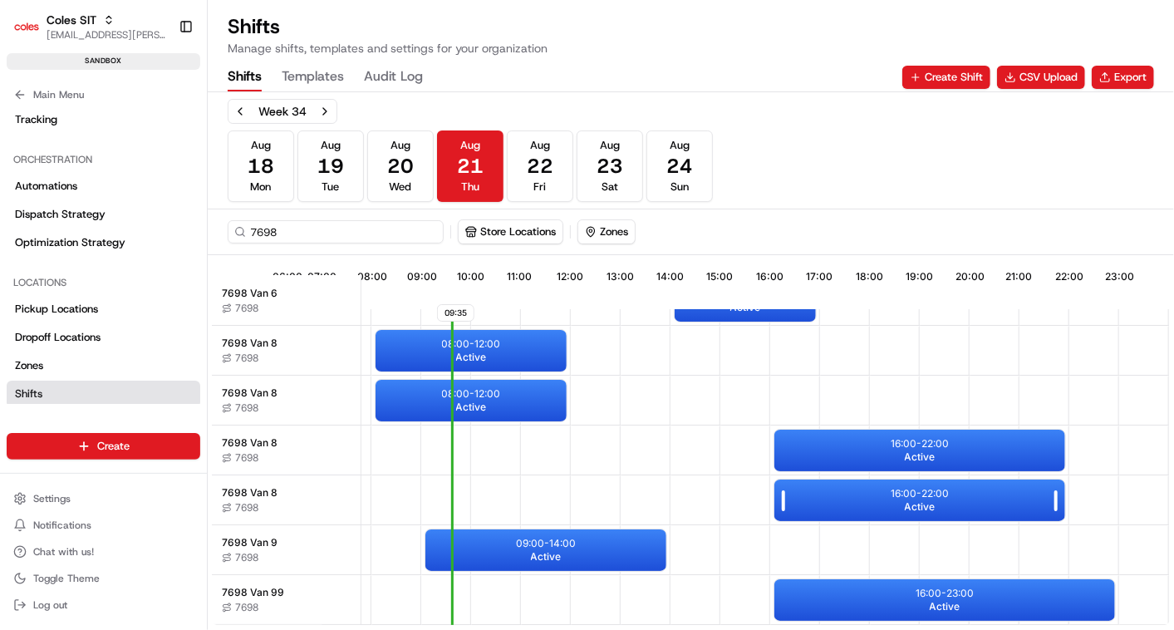
click at [903, 487] on p "16:00 - 22:00" at bounding box center [920, 493] width 58 height 13
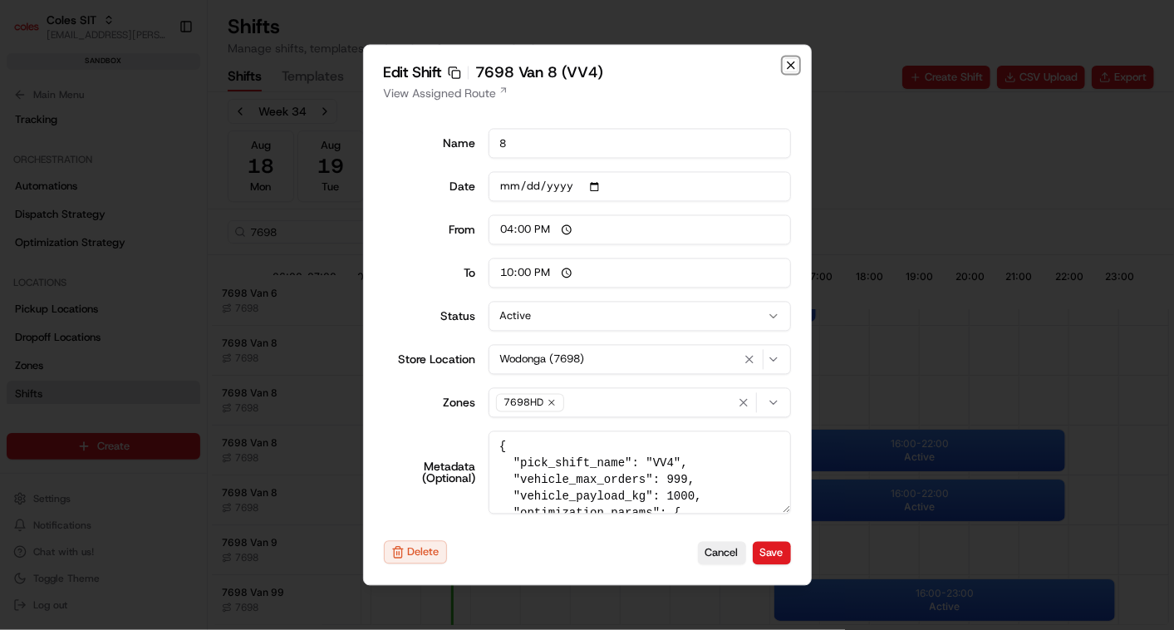
click at [789, 66] on icon "button" at bounding box center [791, 65] width 7 height 7
type input "06:00"
type input "14:00"
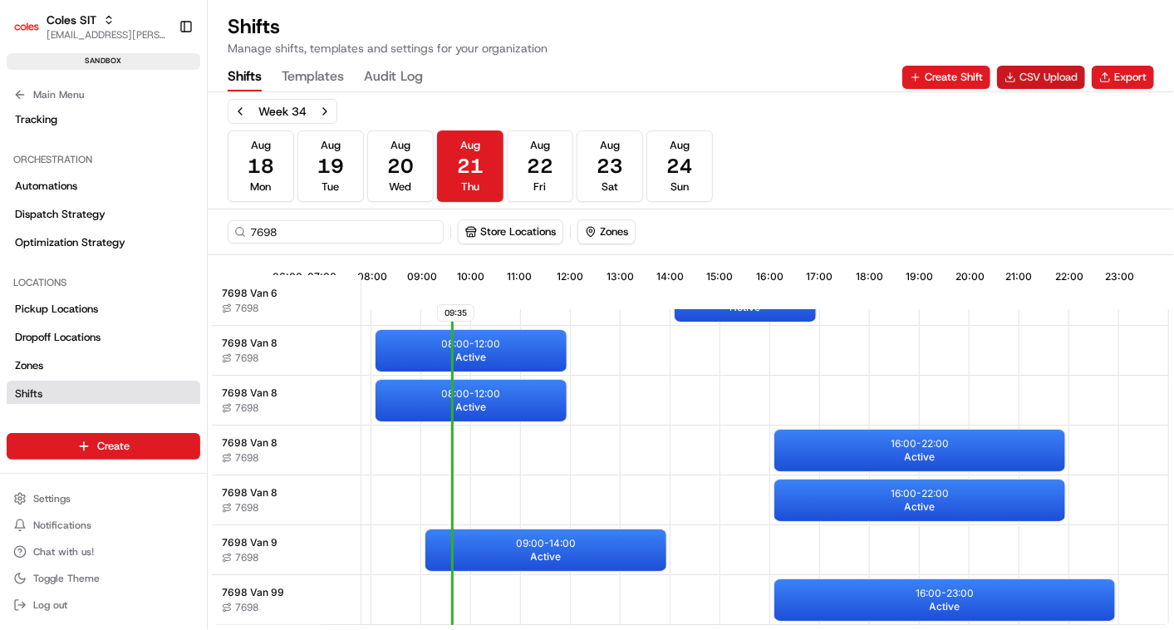
click at [1047, 77] on button "CSV Upload" at bounding box center [1041, 77] width 88 height 23
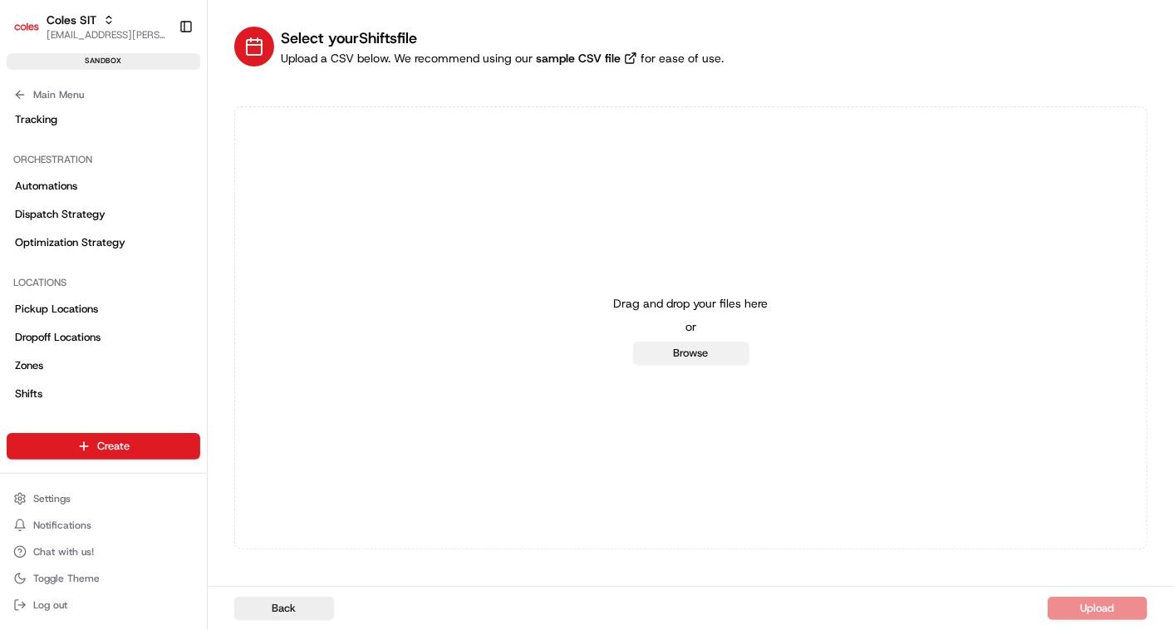
click at [685, 357] on button "Browse" at bounding box center [691, 353] width 116 height 23
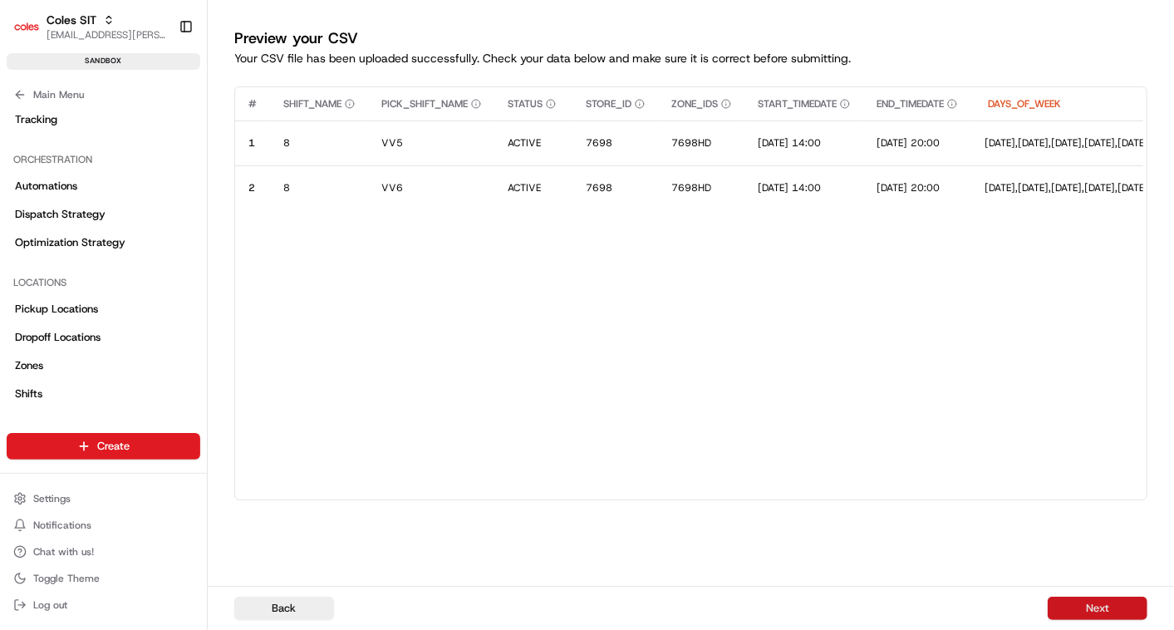
click at [1104, 602] on button "Next" at bounding box center [1098, 608] width 100 height 23
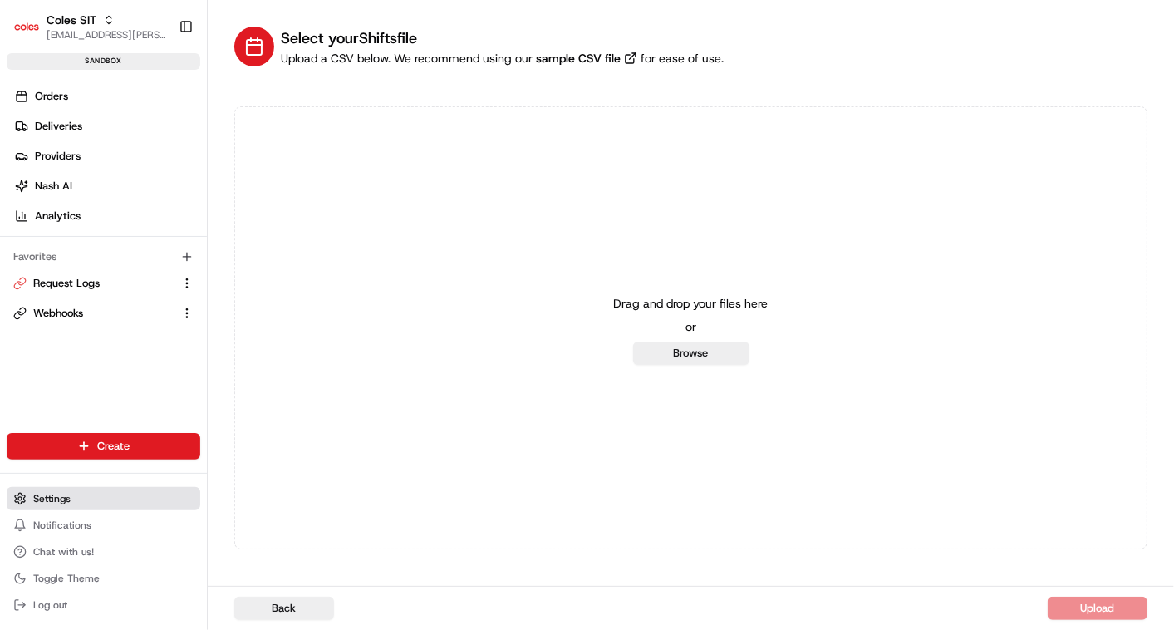
click at [67, 501] on span "Settings" at bounding box center [51, 498] width 37 height 13
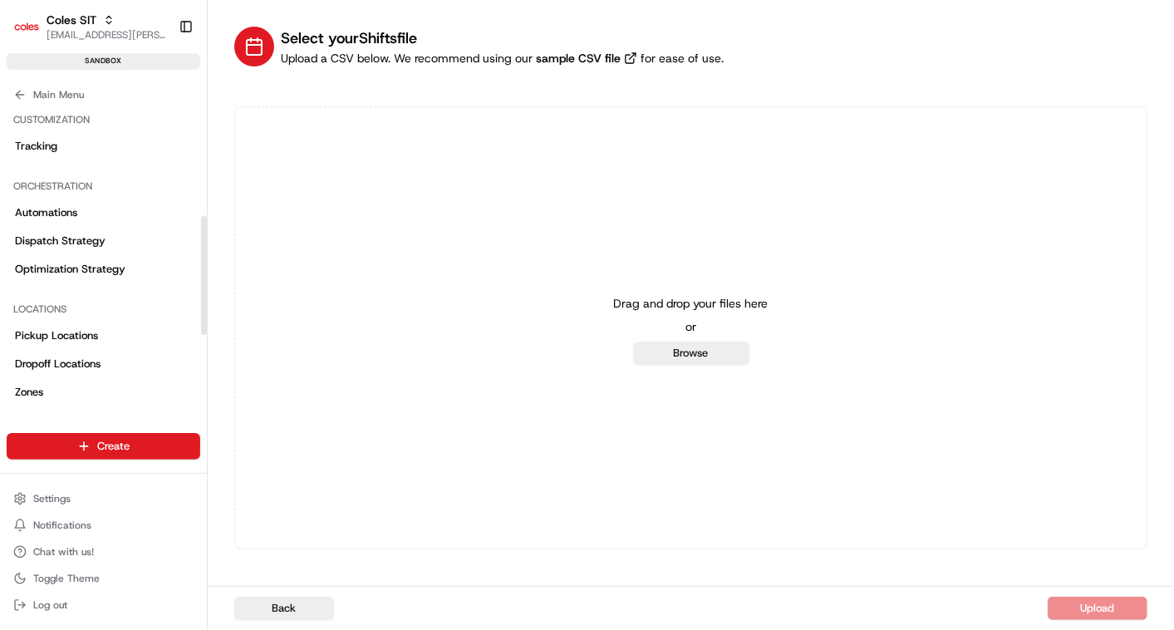
scroll to position [277, 0]
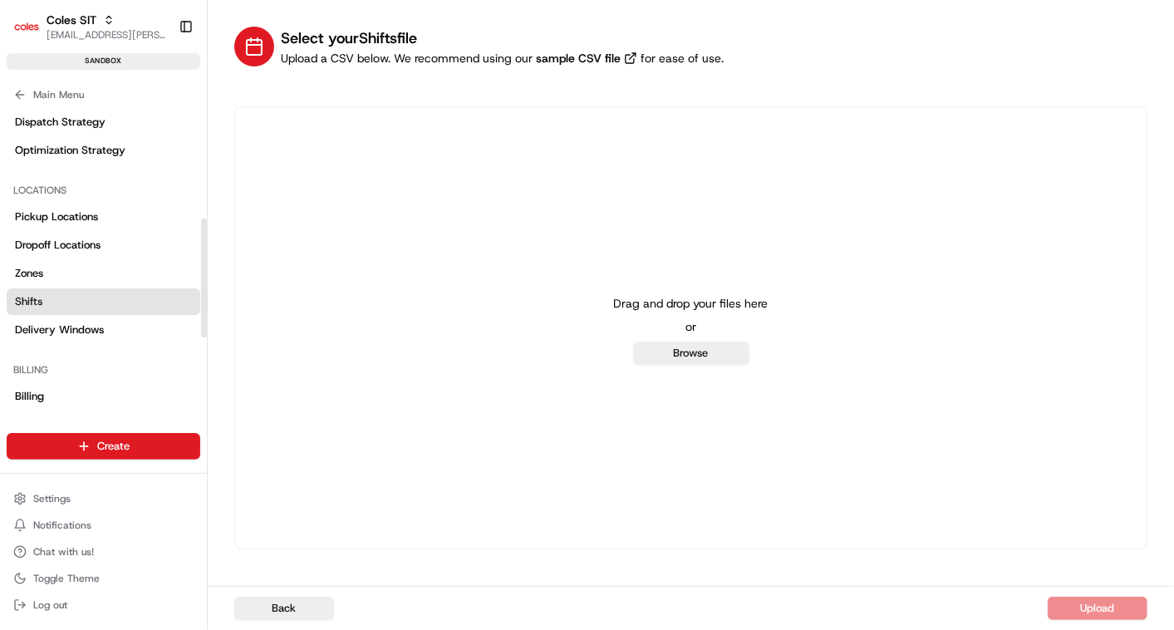
click at [36, 295] on span "Shifts" at bounding box center [28, 301] width 27 height 15
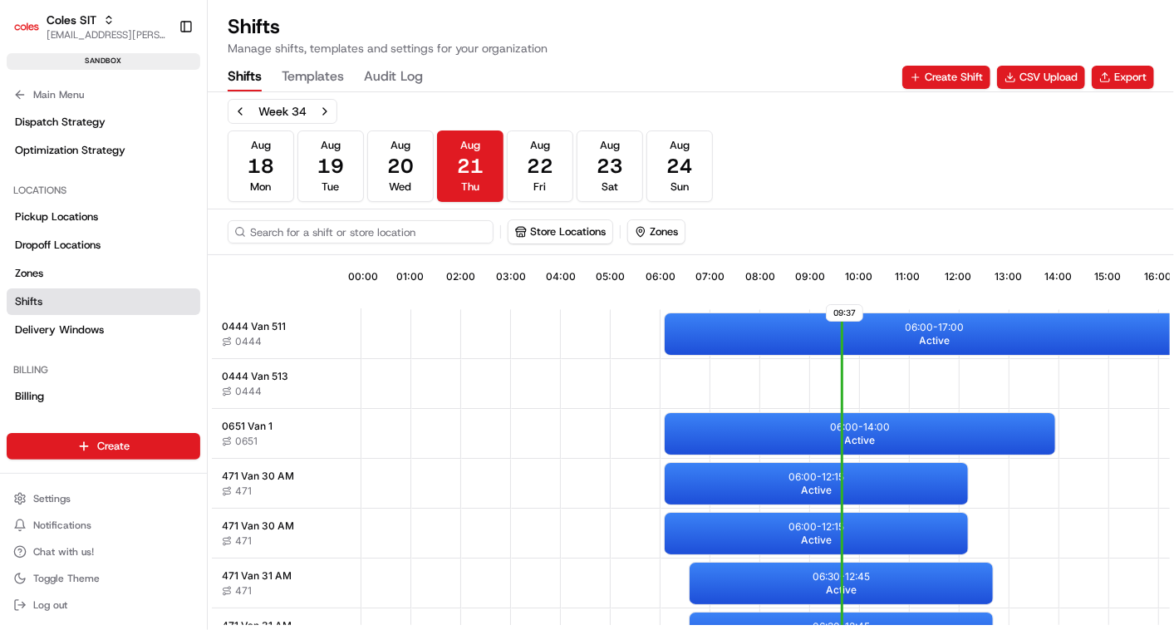
click at [288, 228] on input at bounding box center [361, 231] width 266 height 23
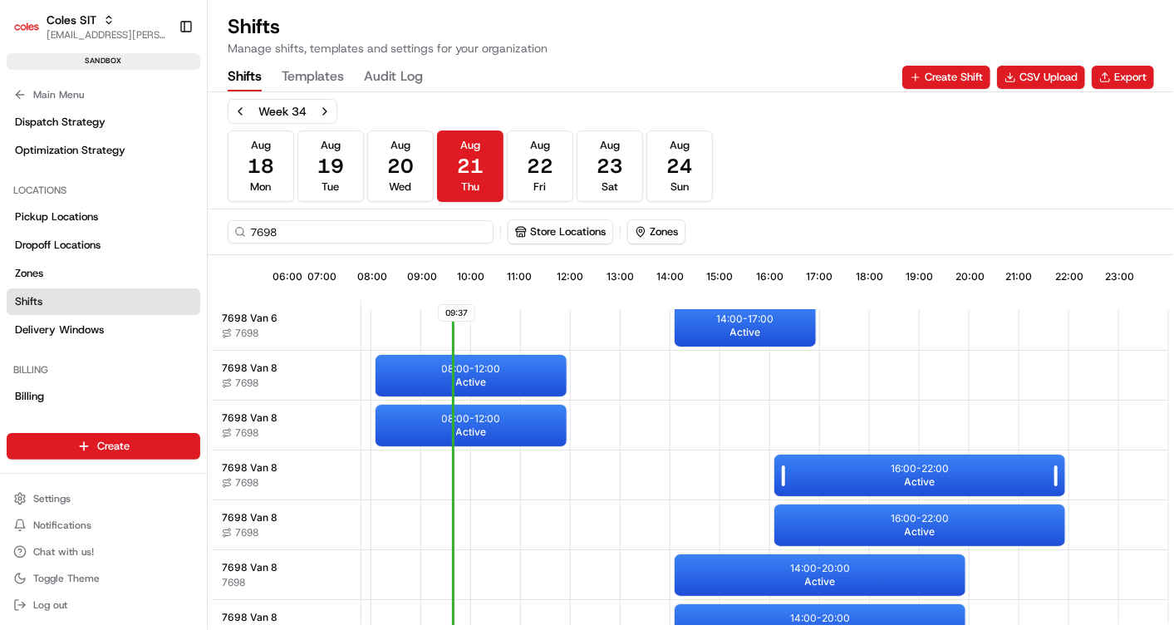
scroll to position [140, 396]
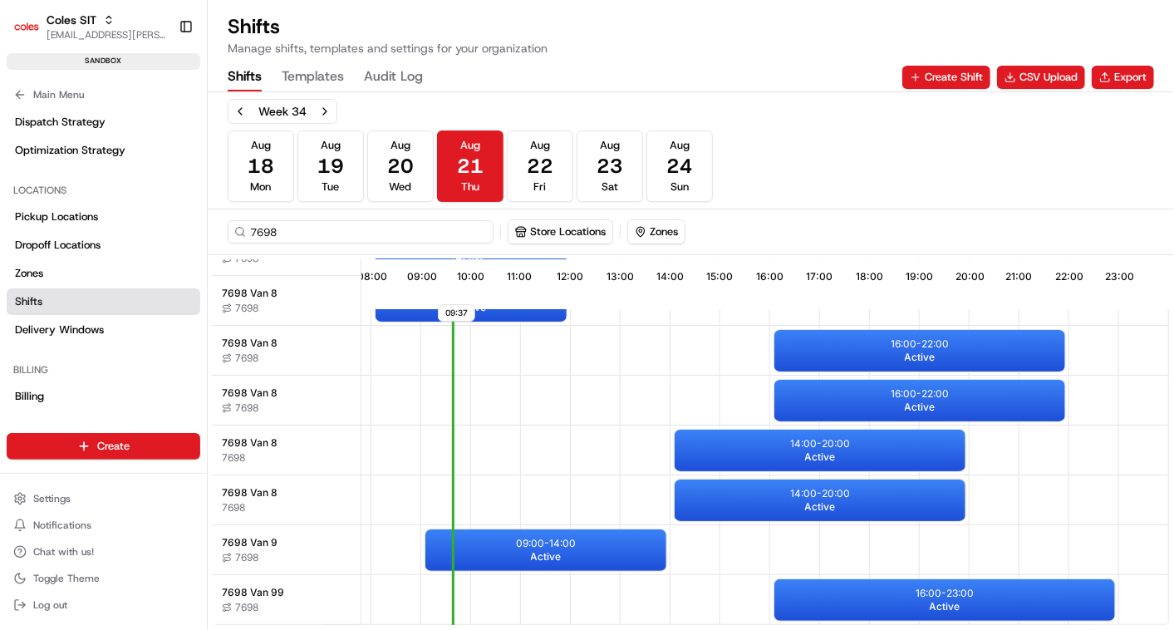
type input "7698"
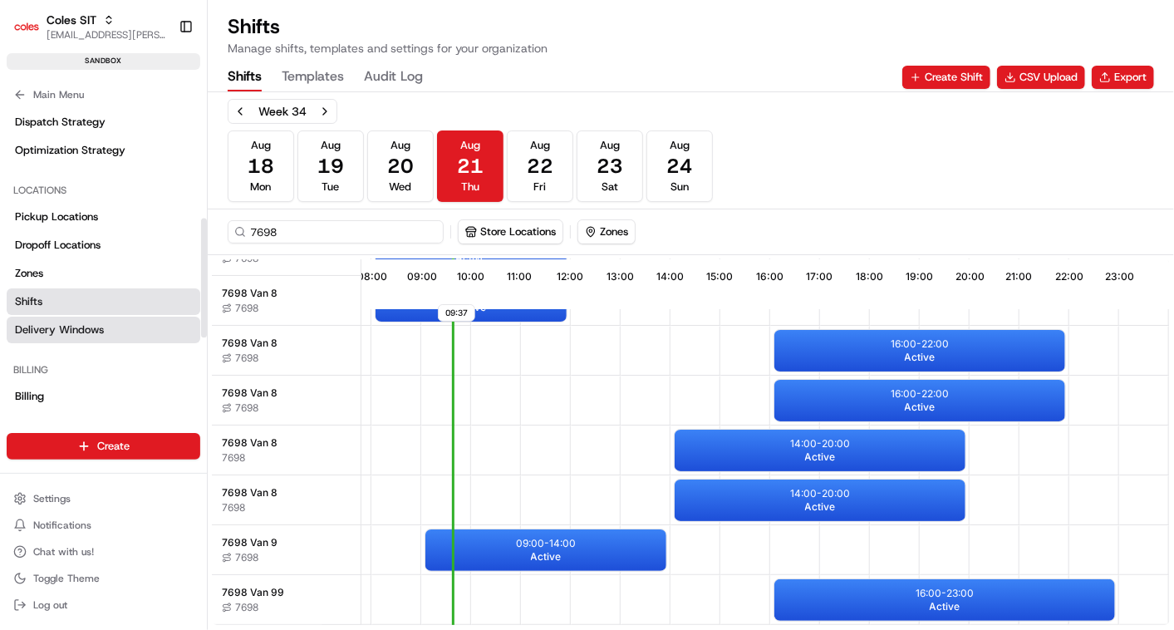
click at [75, 337] on link "Delivery Windows" at bounding box center [104, 330] width 194 height 27
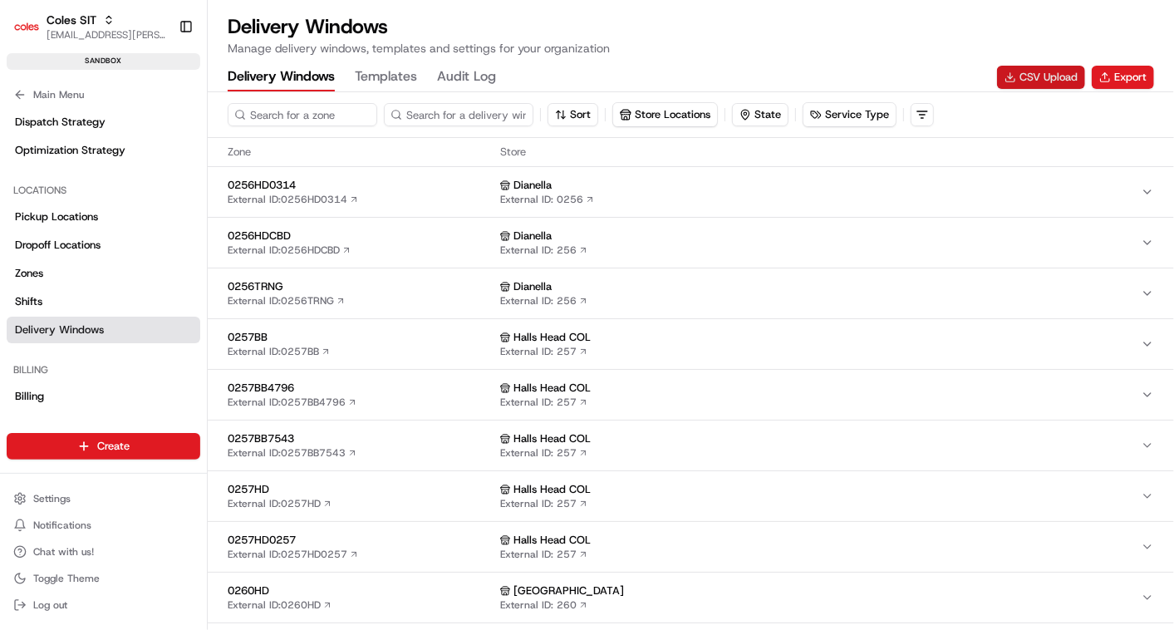
click at [1030, 78] on button "CSV Upload" at bounding box center [1041, 77] width 88 height 23
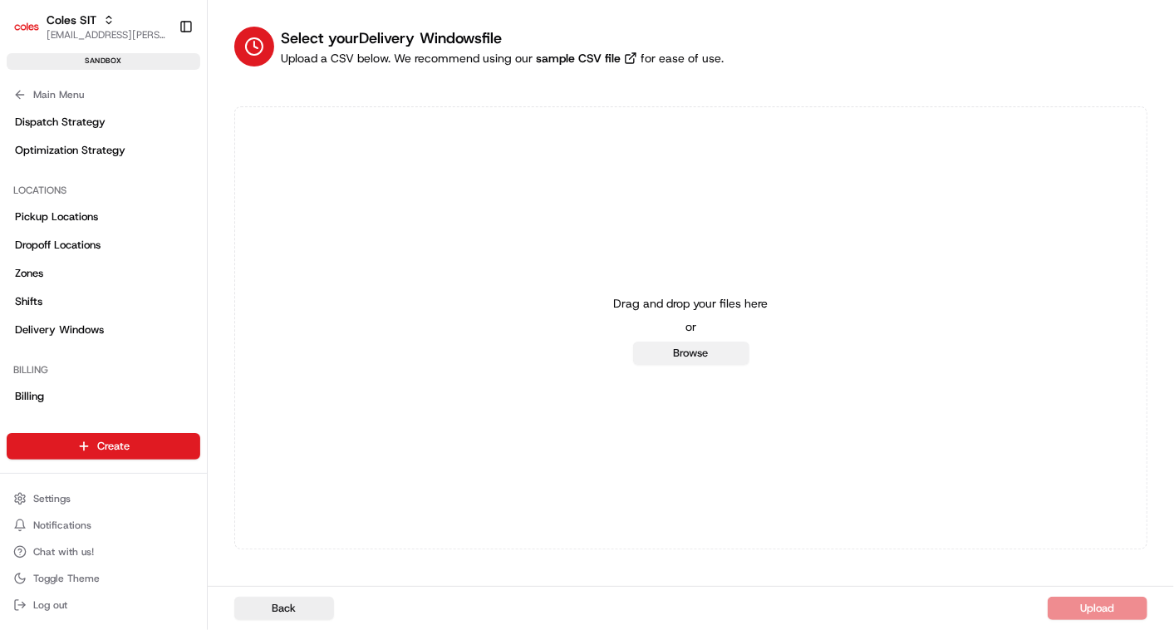
click at [689, 357] on button "Browse" at bounding box center [691, 353] width 116 height 23
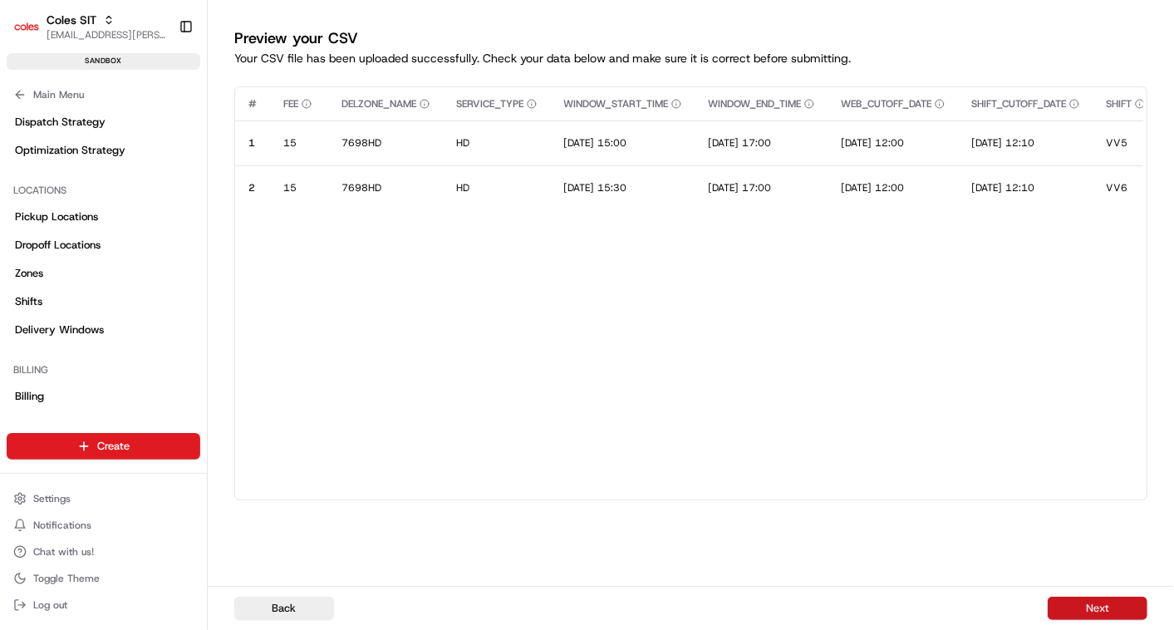
click at [1094, 598] on button "Next" at bounding box center [1098, 608] width 100 height 23
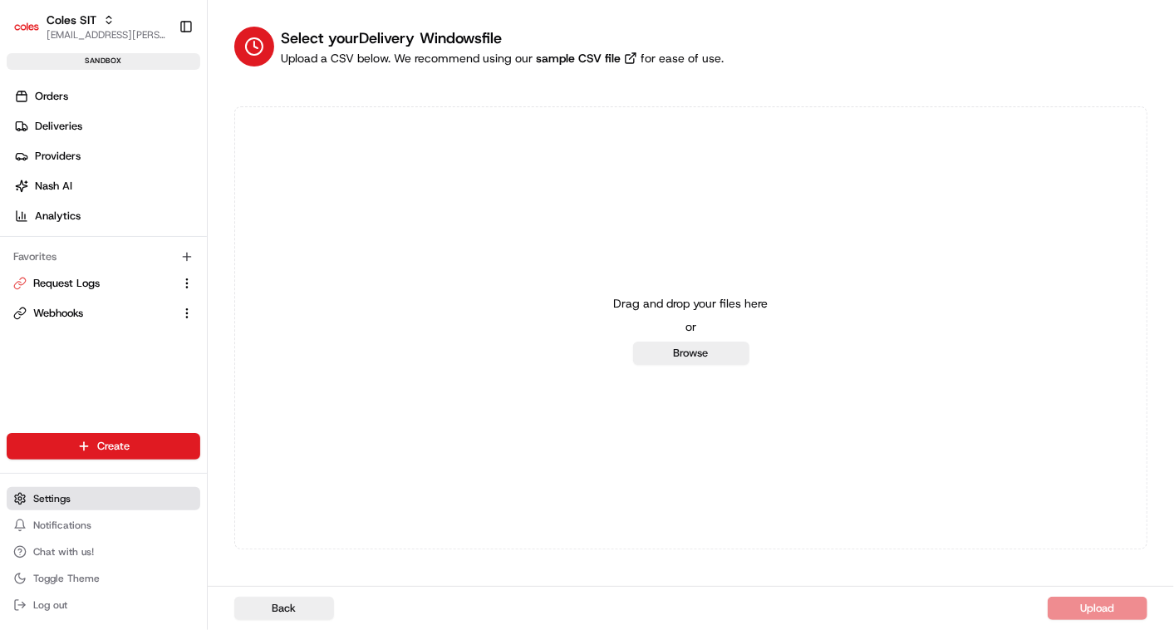
click at [67, 499] on span "Settings" at bounding box center [51, 498] width 37 height 13
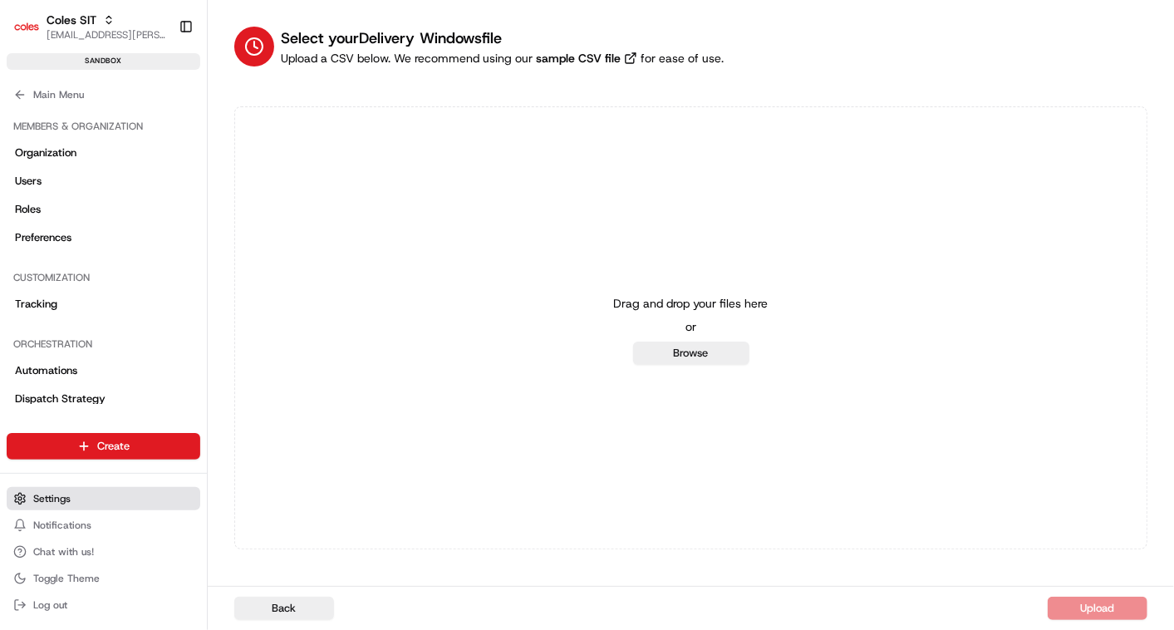
click at [67, 499] on span "Settings" at bounding box center [51, 498] width 37 height 13
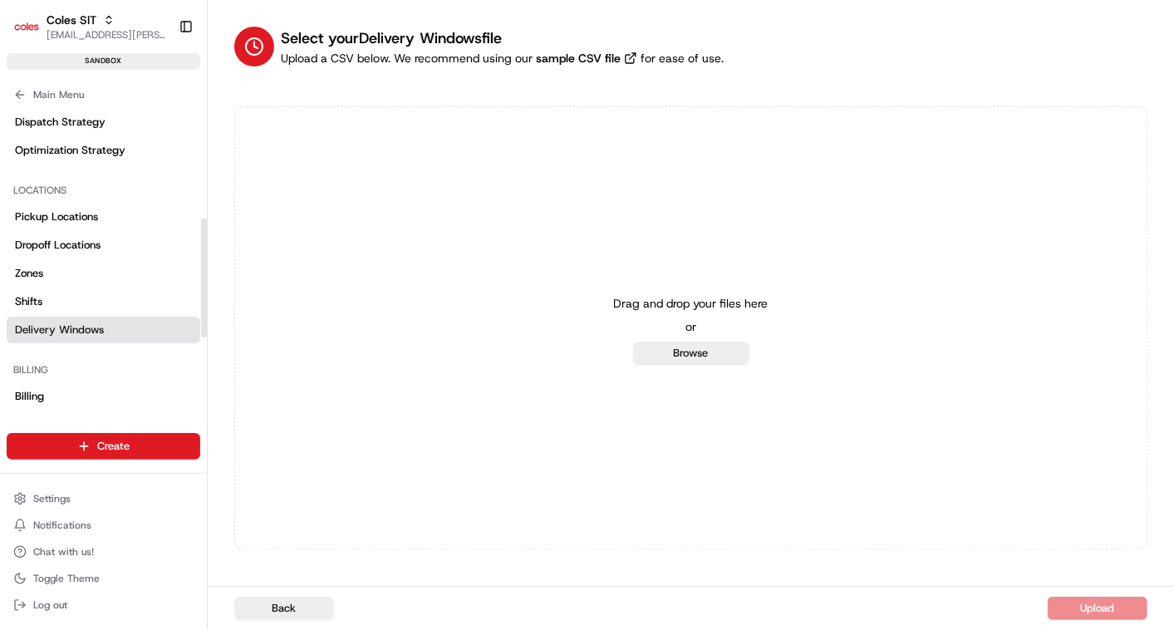
click at [68, 332] on span "Delivery Windows" at bounding box center [59, 329] width 89 height 15
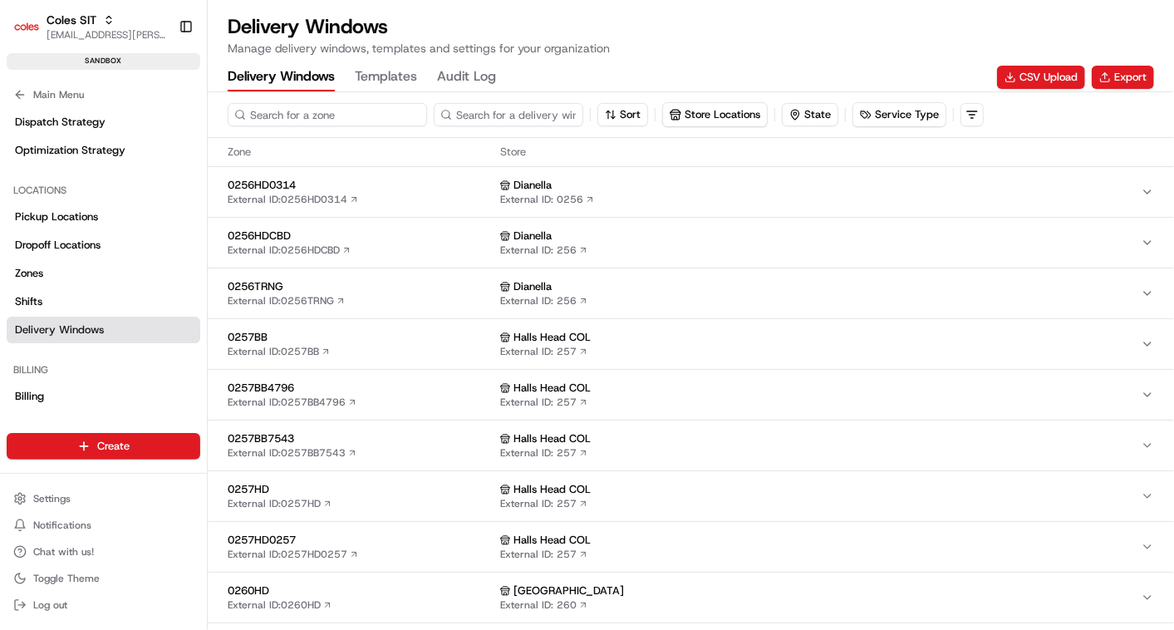
click at [269, 114] on input at bounding box center [327, 114] width 199 height 23
type input "7698"
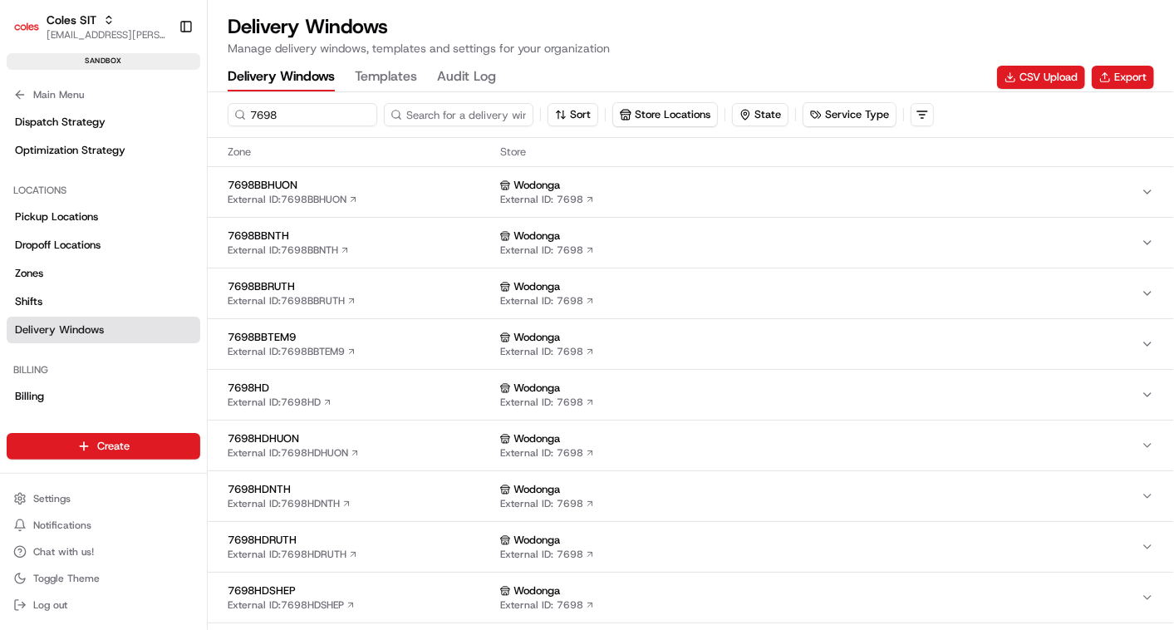
click at [410, 389] on span "7698HD" at bounding box center [361, 388] width 266 height 15
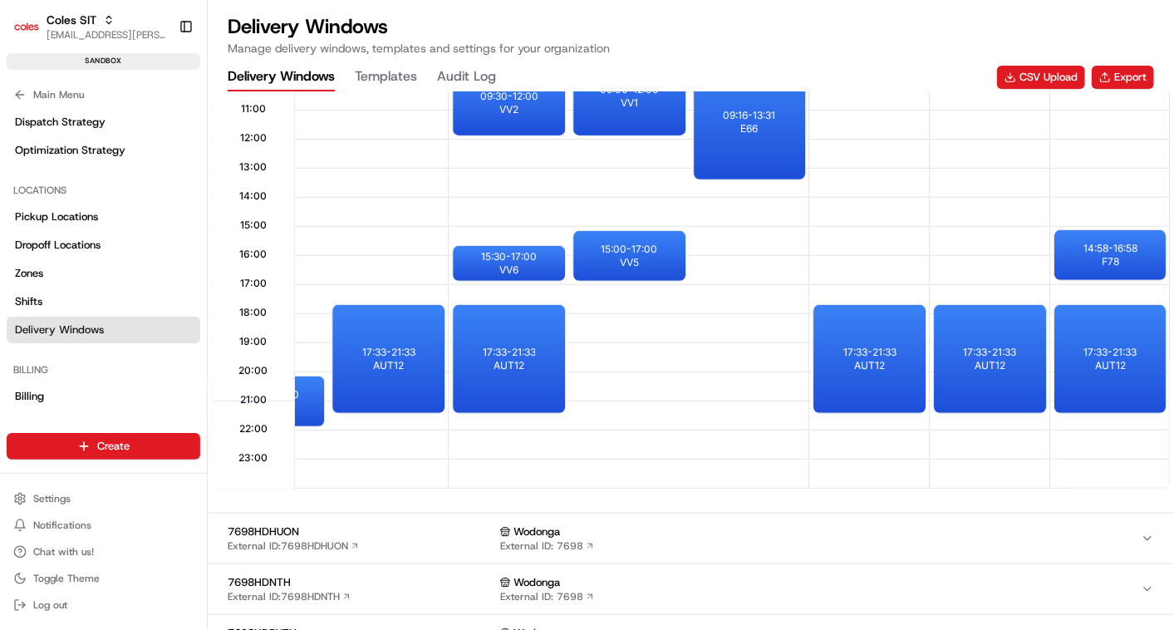
scroll to position [432, 0]
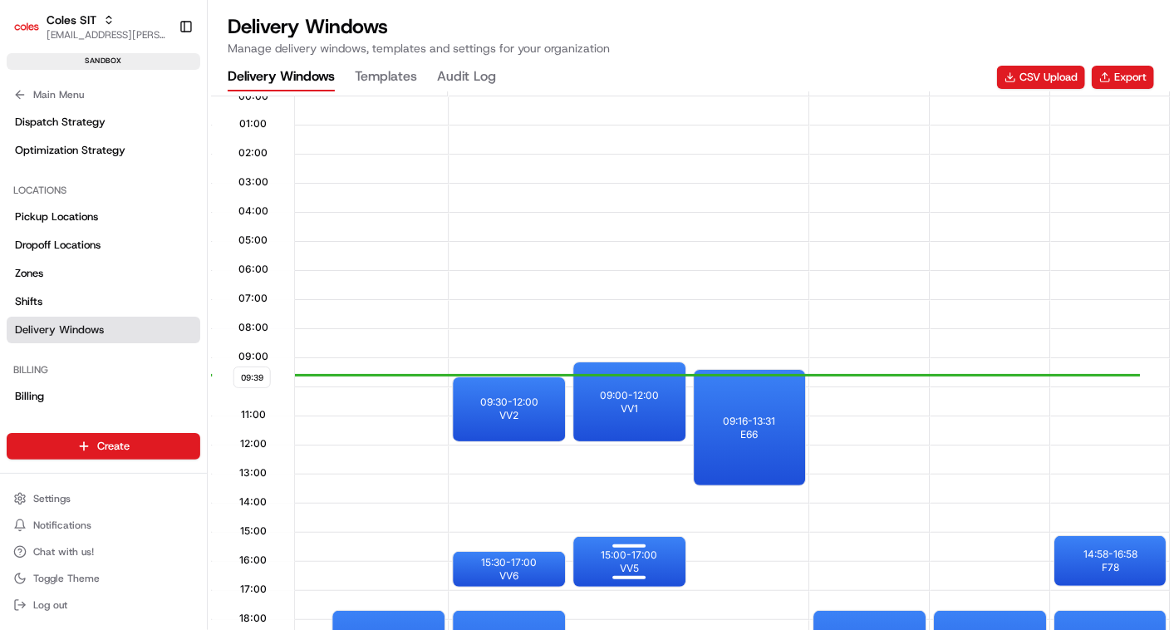
click at [647, 558] on div "15:00 - 17:00 VV5" at bounding box center [629, 562] width 112 height 50
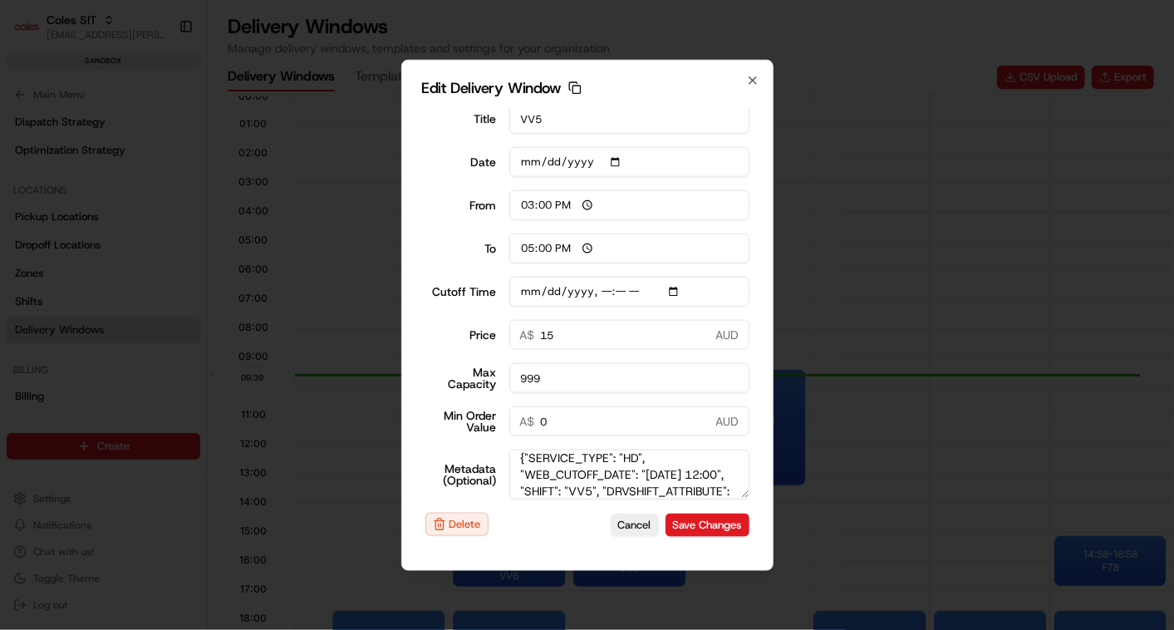
scroll to position [0, 0]
click at [627, 524] on button "Cancel" at bounding box center [635, 524] width 48 height 23
type input "09:40"
type input "10:40"
type input "[DATE]T12:10"
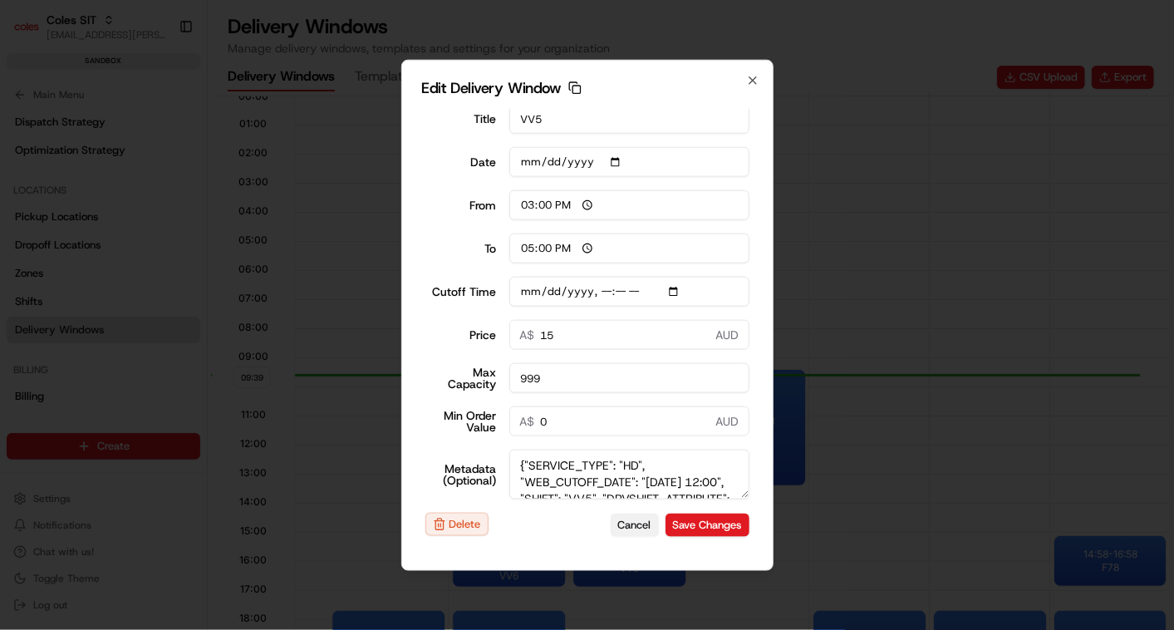
type input "0"
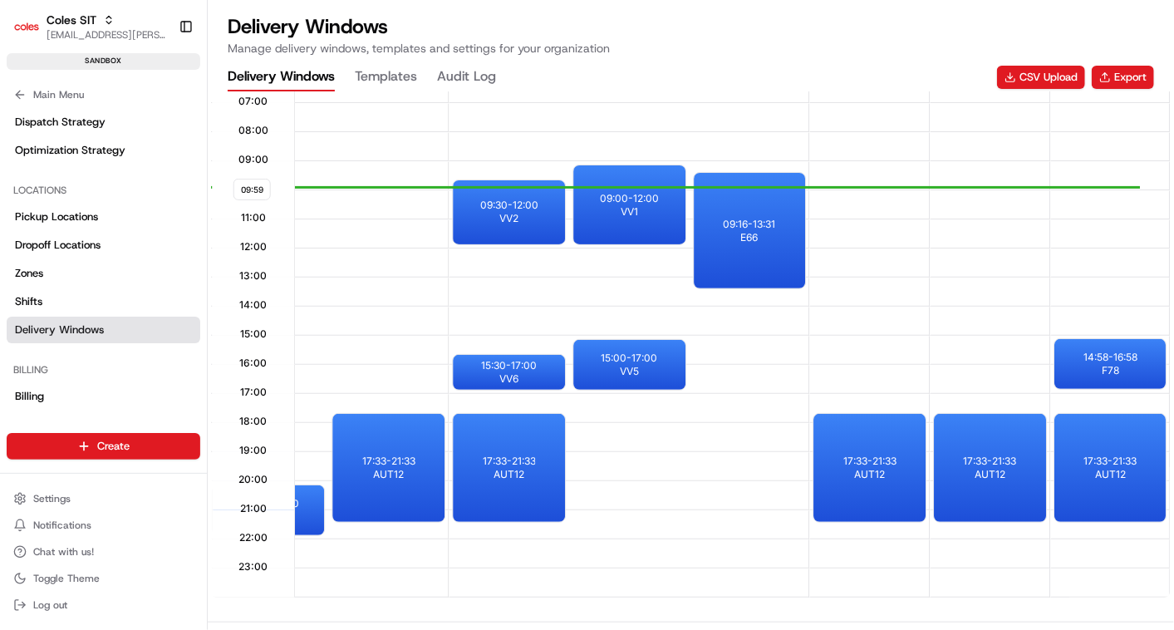
scroll to position [733, 0]
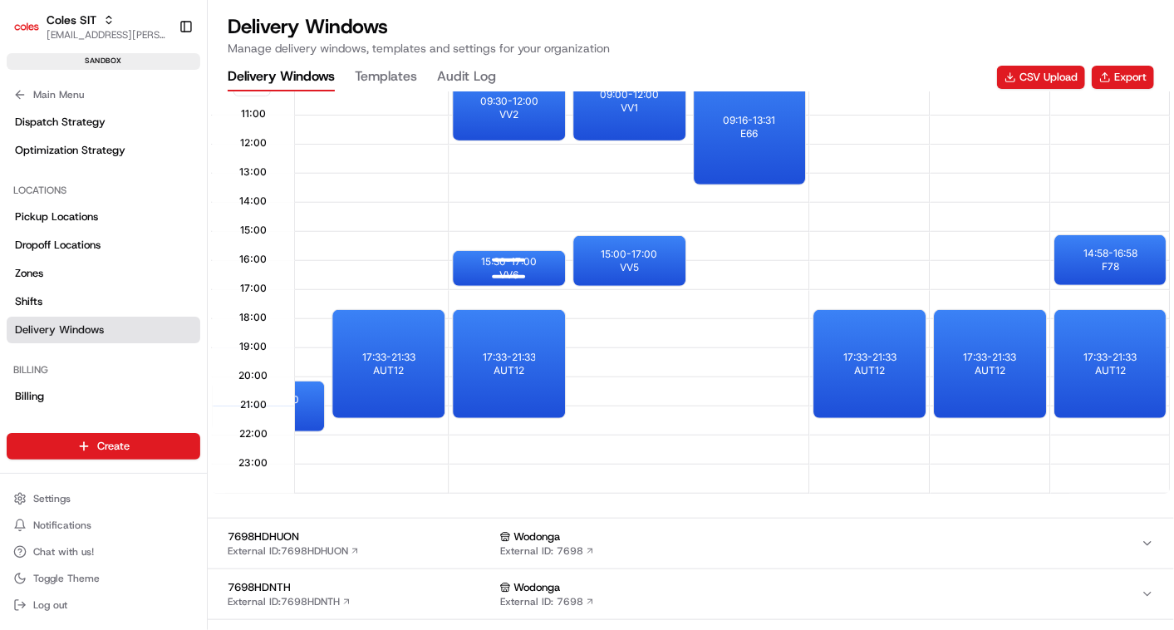
click at [504, 260] on div at bounding box center [508, 261] width 66 height 21
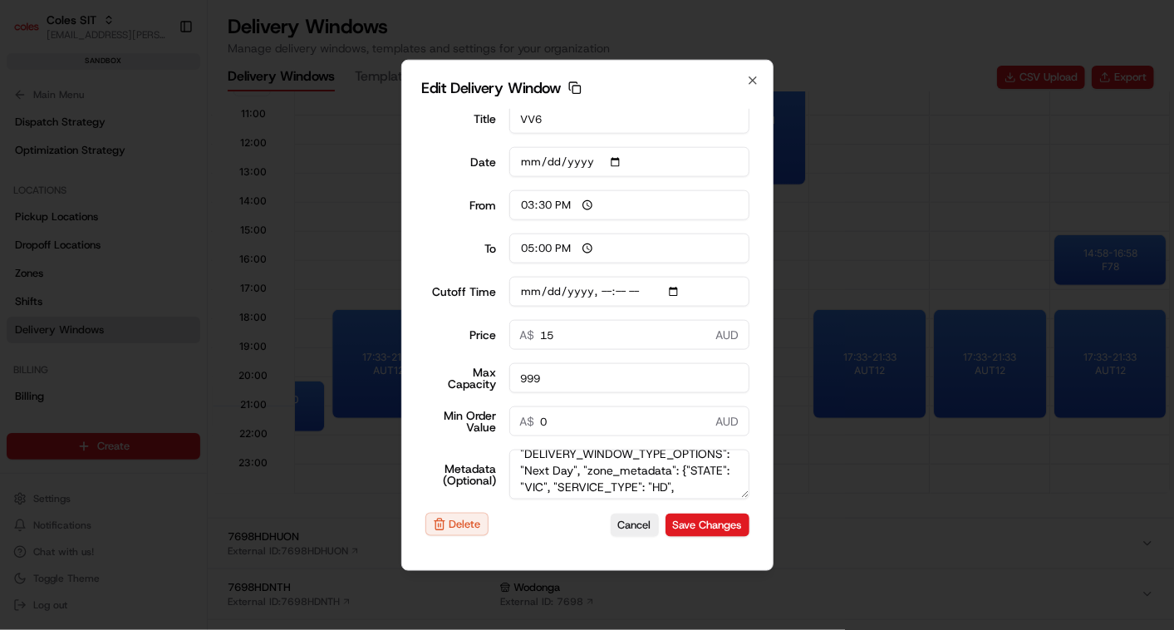
scroll to position [111, 0]
click at [652, 473] on textarea "{"SERVICE_TYPE": "HD", "WEB_CUTOFF_DATE": "21/08/2025 12:00", "SHIFT": "VV6", "…" at bounding box center [629, 475] width 240 height 50
type input "[DATE]T12:10"
type textarea "{"SERVICE_TYPE": "HD", "WEB_CUTOFF_DATE": "[DATE] 12:00", "SHIFT": "VV6", "DRVS…"
click at [700, 518] on button "Save Changes" at bounding box center [708, 524] width 84 height 23
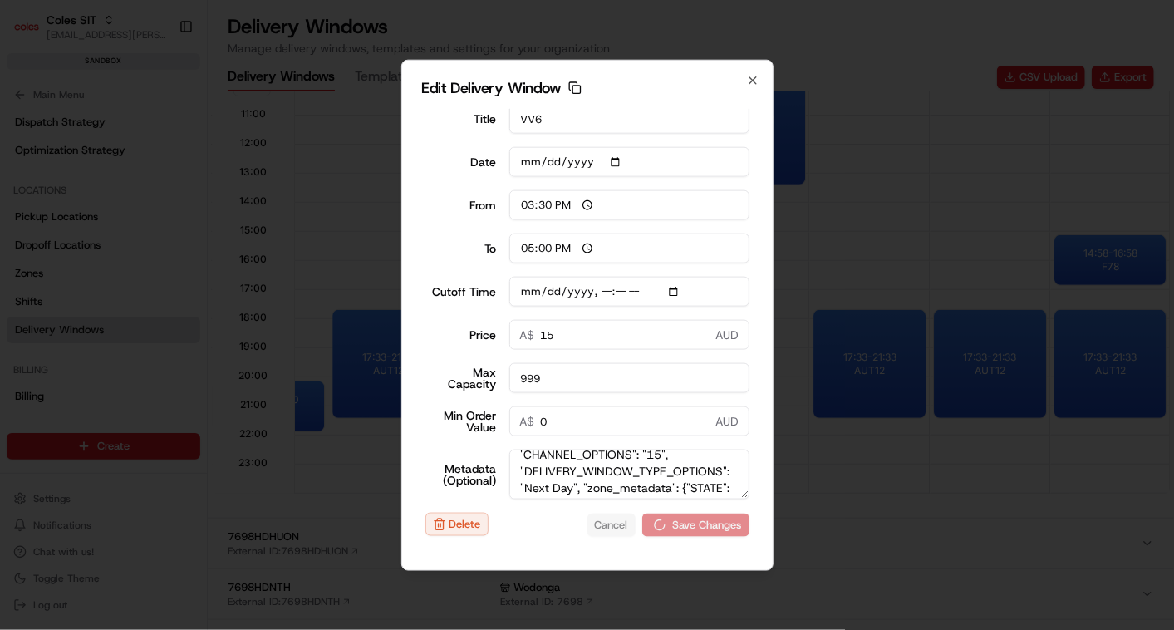
type input "[DATE]T12:10"
type input "10:01"
type input "11:01"
type input "[DATE]T12:10"
type input "0"
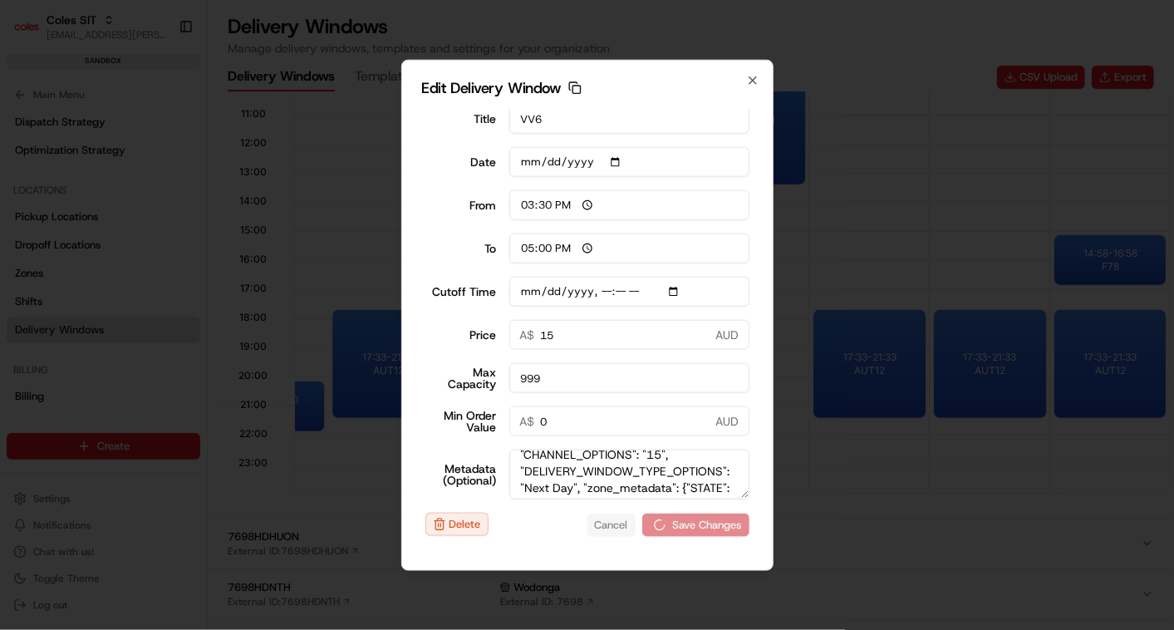
type input "0"
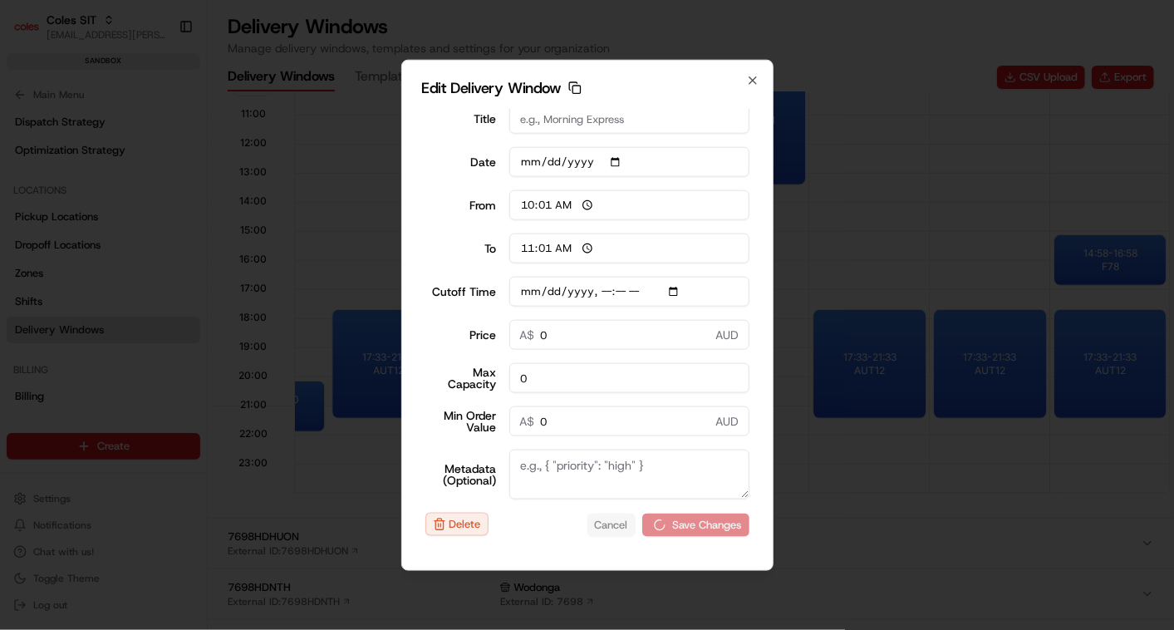
type input "[DATE]T12:10"
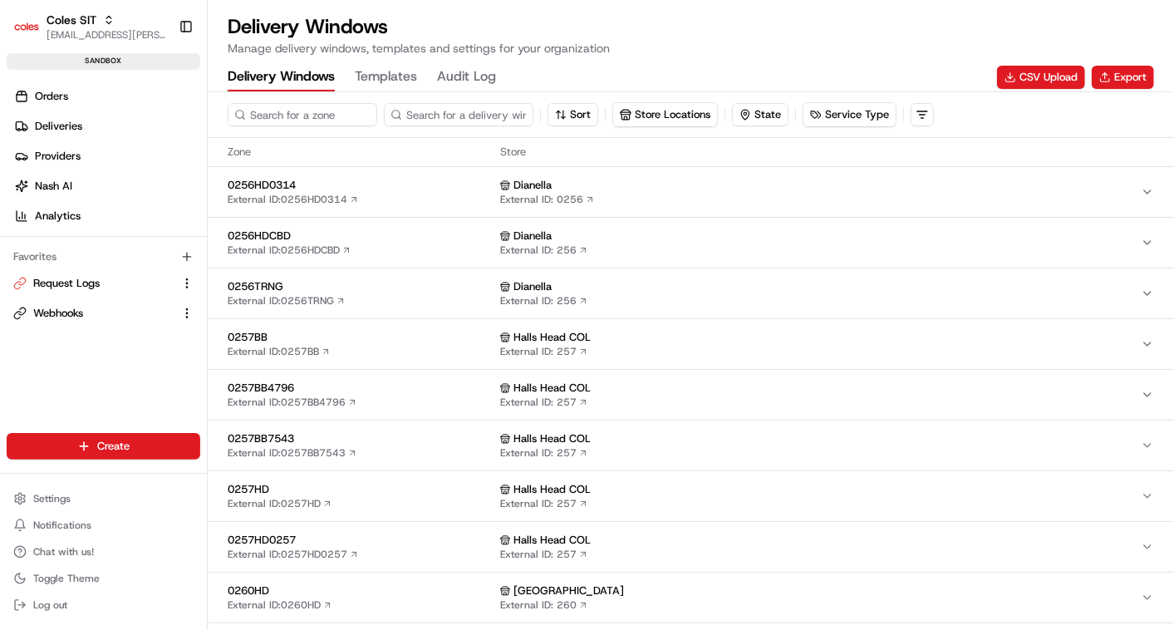
click at [342, 142] on div "Zone Store" at bounding box center [691, 152] width 966 height 29
click at [332, 145] on span "Zone" at bounding box center [361, 152] width 266 height 15
click at [302, 145] on span "Zone" at bounding box center [361, 152] width 266 height 15
click at [273, 150] on span "Zone" at bounding box center [361, 152] width 266 height 15
click at [254, 156] on span "Zone" at bounding box center [361, 152] width 266 height 15
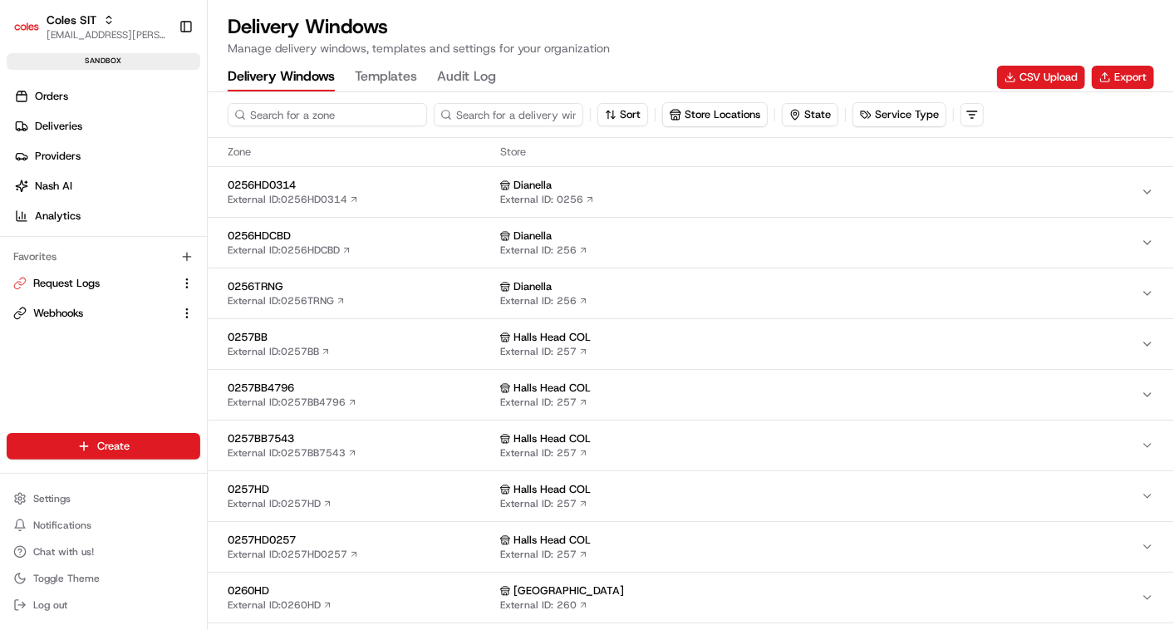
click at [284, 114] on input at bounding box center [327, 114] width 199 height 23
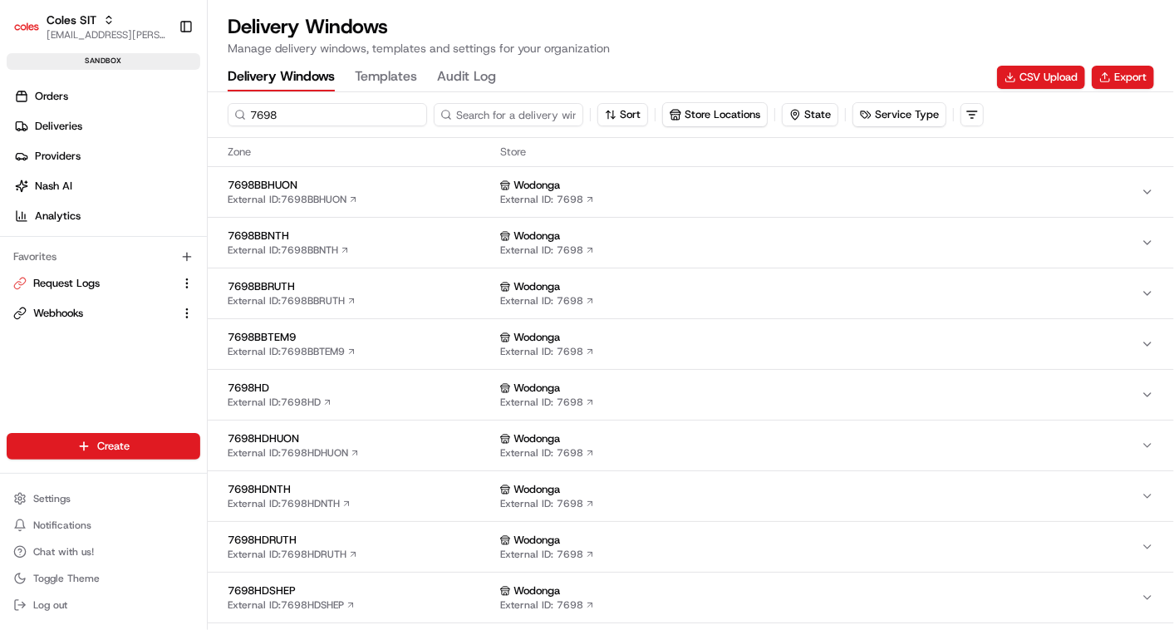
type input "7698"
click at [308, 383] on span "7698HD" at bounding box center [361, 388] width 266 height 15
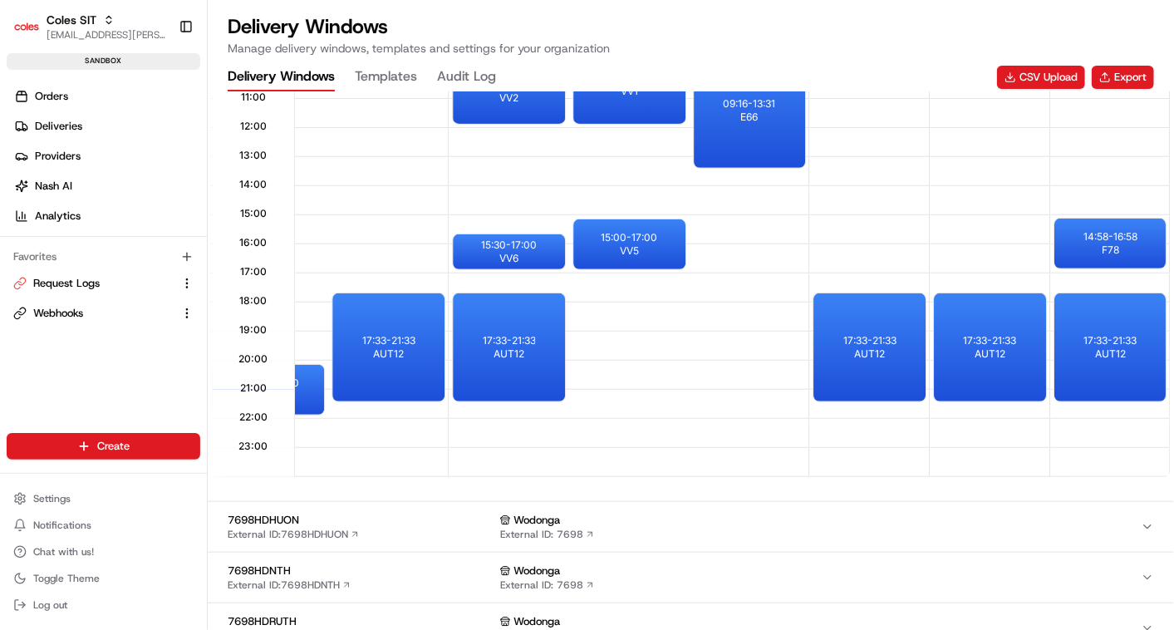
scroll to position [0, 2740]
click at [496, 248] on div at bounding box center [508, 258] width 66 height 21
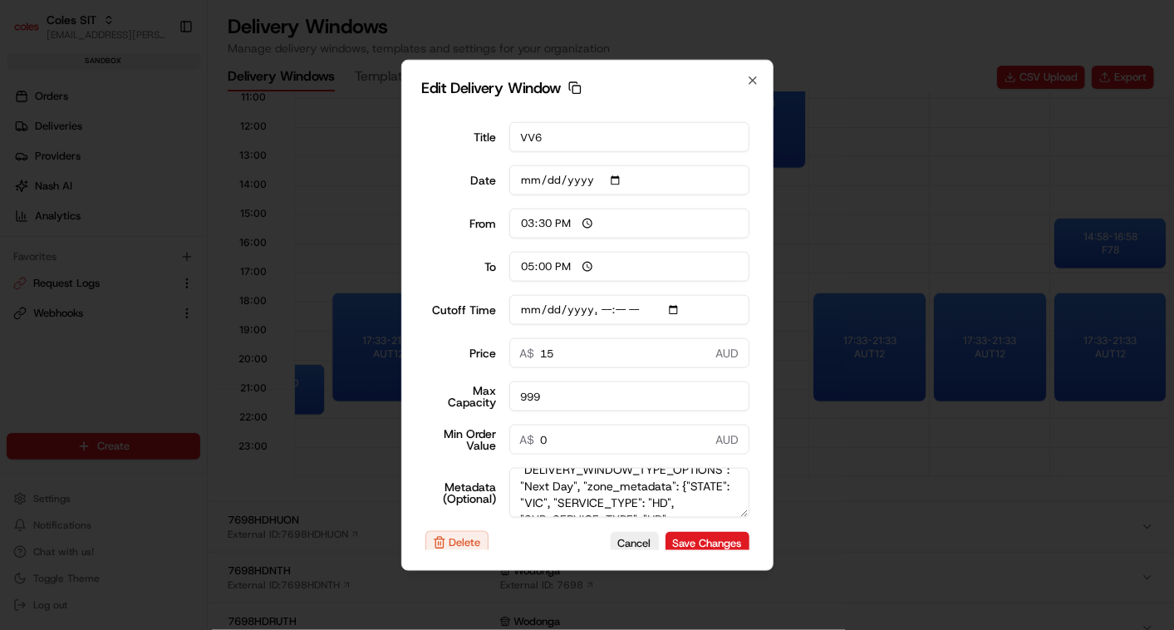
scroll to position [147, 0]
type input "[DATE]T12:10"
click at [632, 538] on button "Cancel" at bounding box center [635, 542] width 48 height 23
type input "10:02"
type input "11:02"
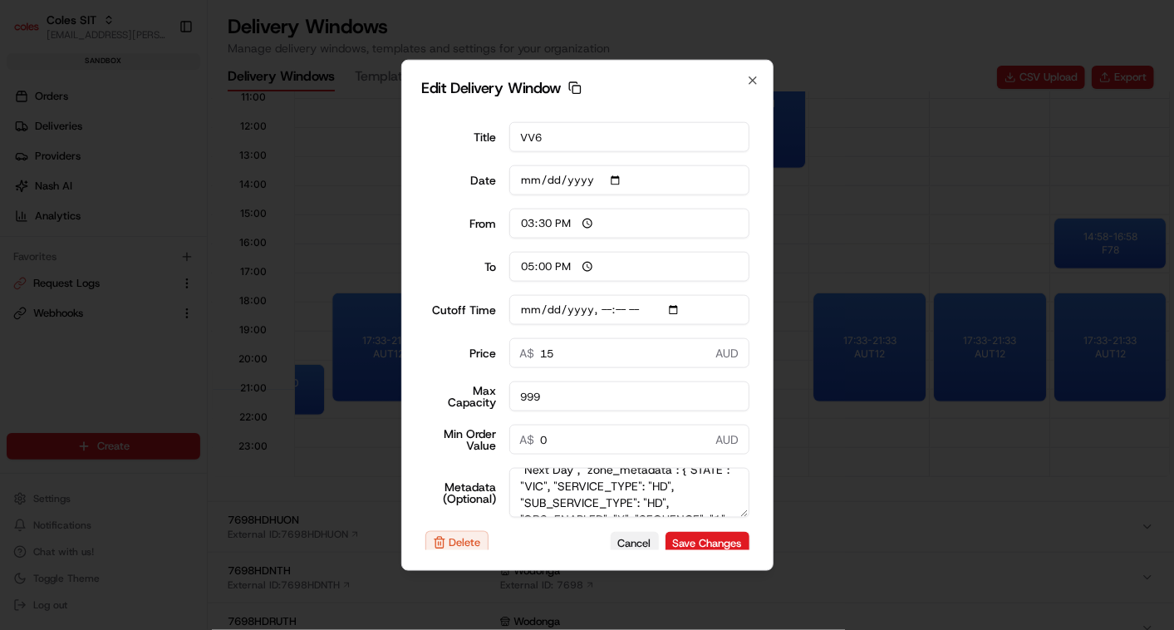
type input "[DATE]T12:10"
type input "0"
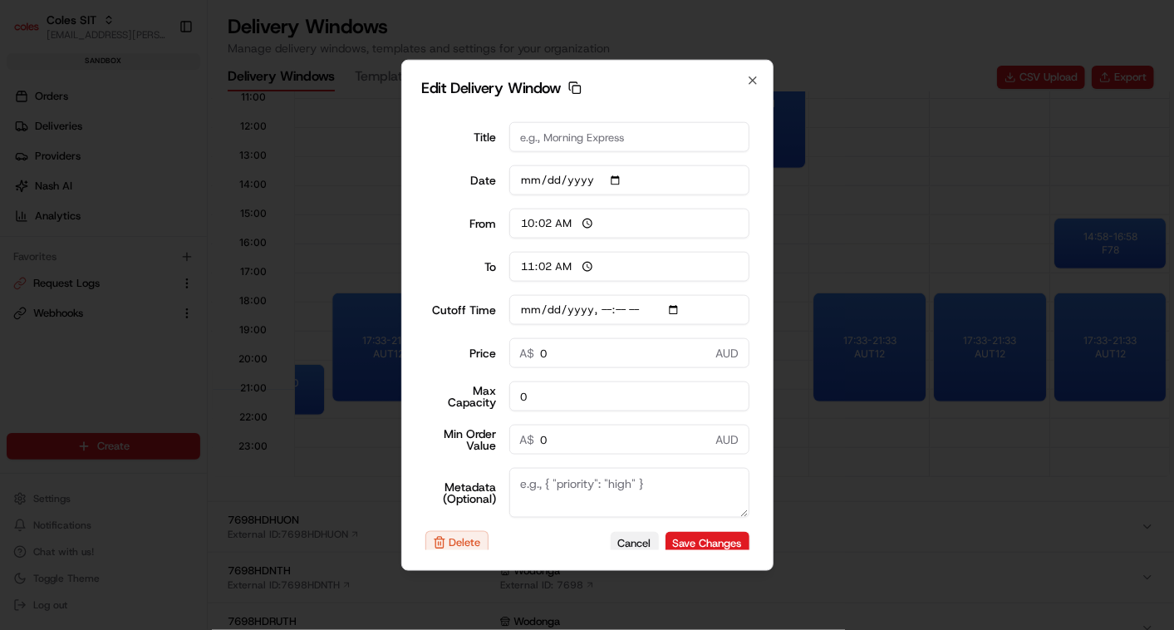
scroll to position [0, 0]
